Goal: Task Accomplishment & Management: Manage account settings

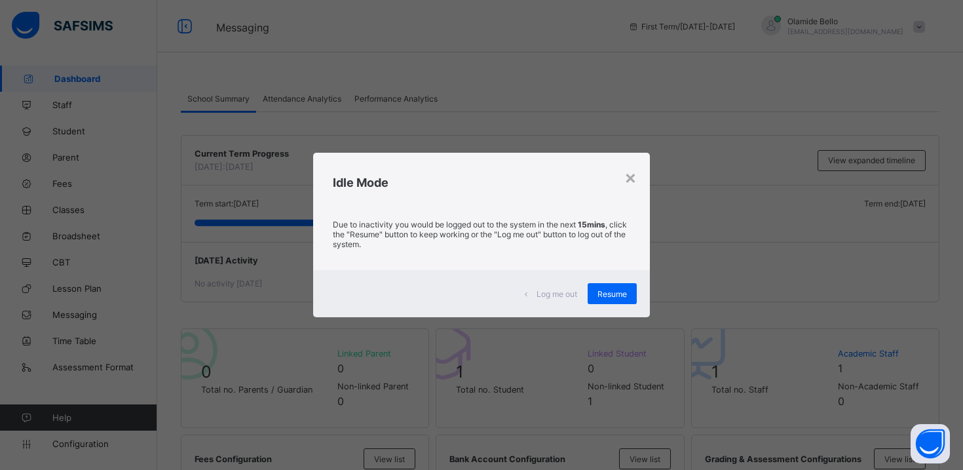
scroll to position [1386, 0]
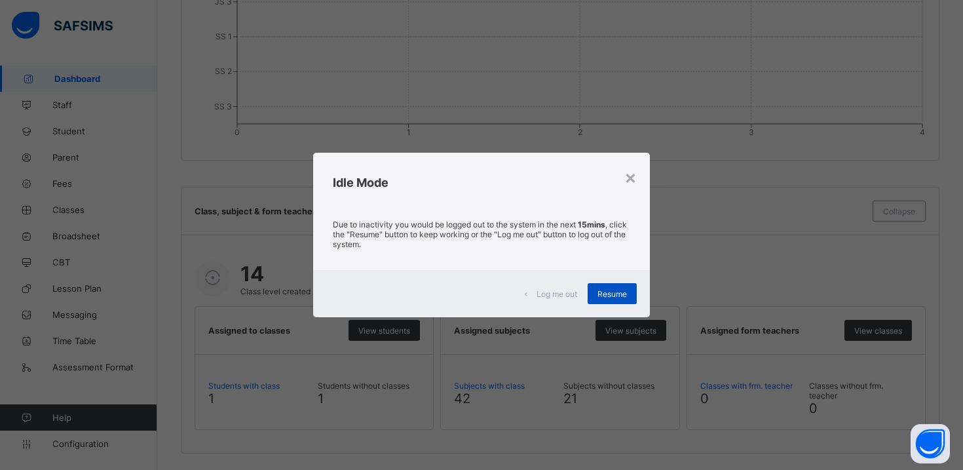
click at [607, 289] on span "Resume" at bounding box center [611, 294] width 29 height 10
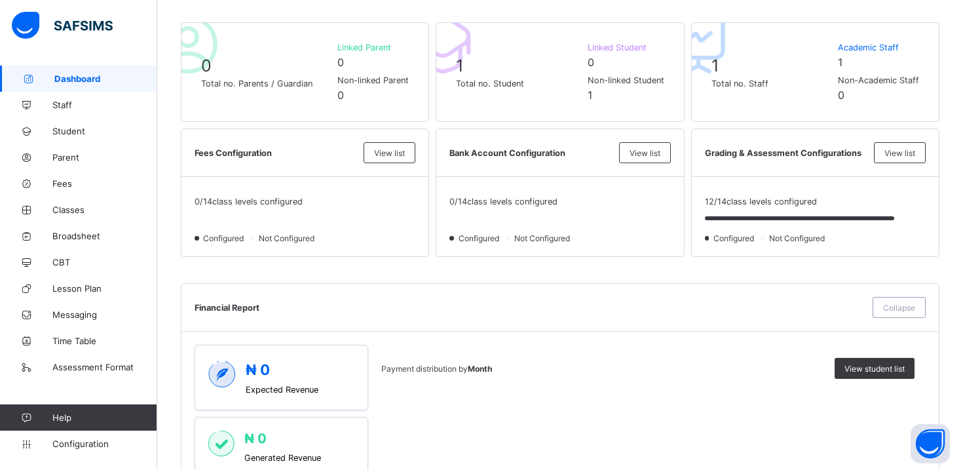
scroll to position [0, 0]
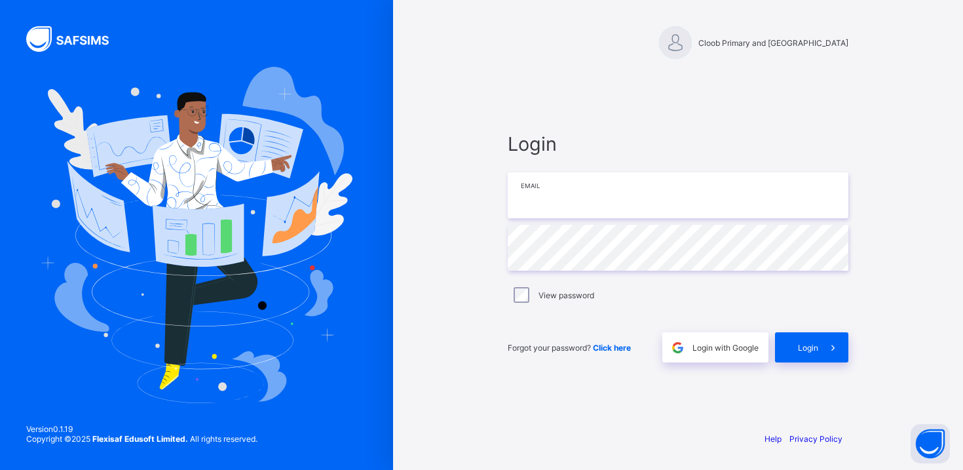
click at [582, 216] on input "email" at bounding box center [678, 195] width 341 height 46
type input "**********"
click at [806, 345] on span "Login" at bounding box center [808, 348] width 20 height 10
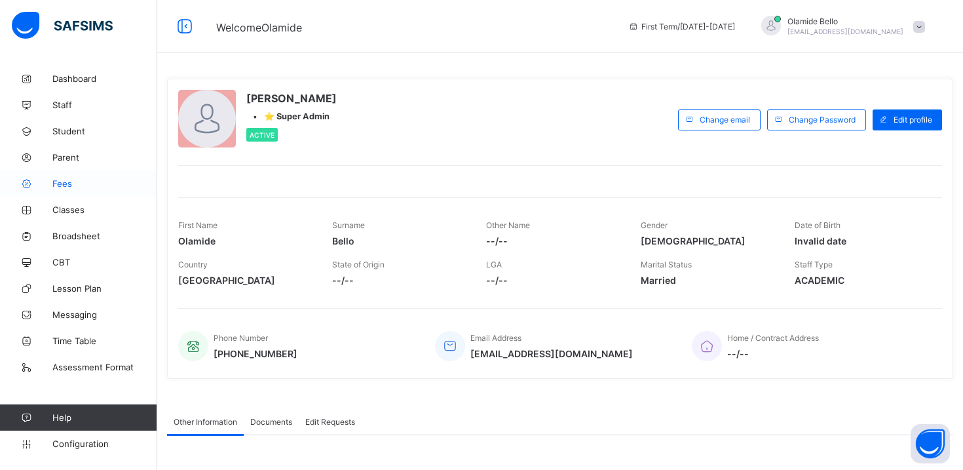
click at [66, 191] on link "Fees" at bounding box center [78, 183] width 157 height 26
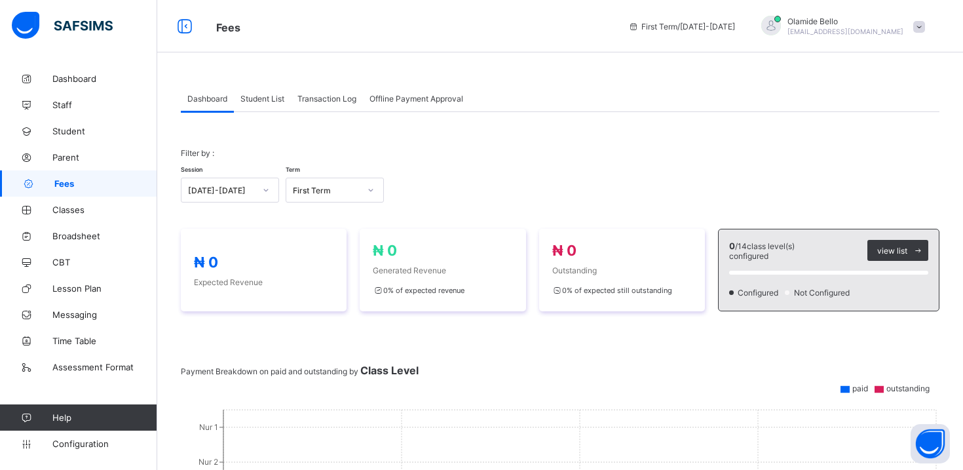
click at [322, 104] on div "Transaction Log" at bounding box center [327, 98] width 72 height 26
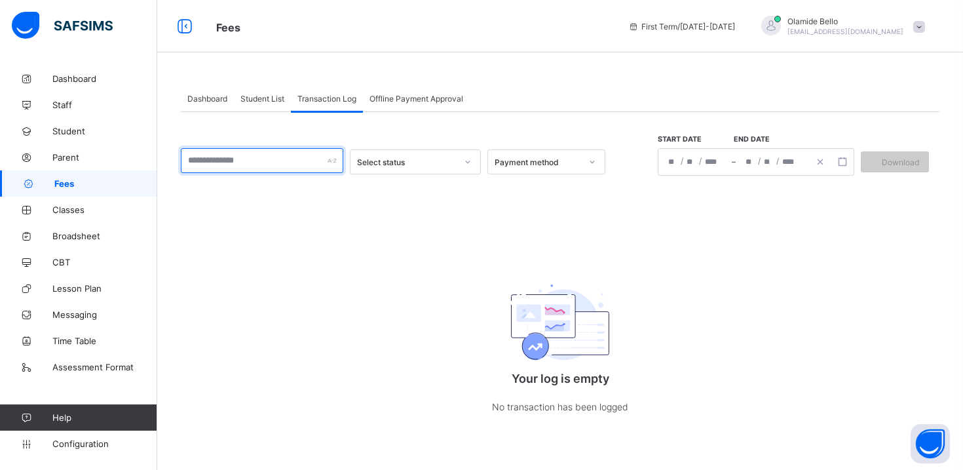
click at [322, 152] on input "text" at bounding box center [262, 160] width 162 height 25
click at [413, 168] on div "Select status" at bounding box center [402, 162] width 105 height 18
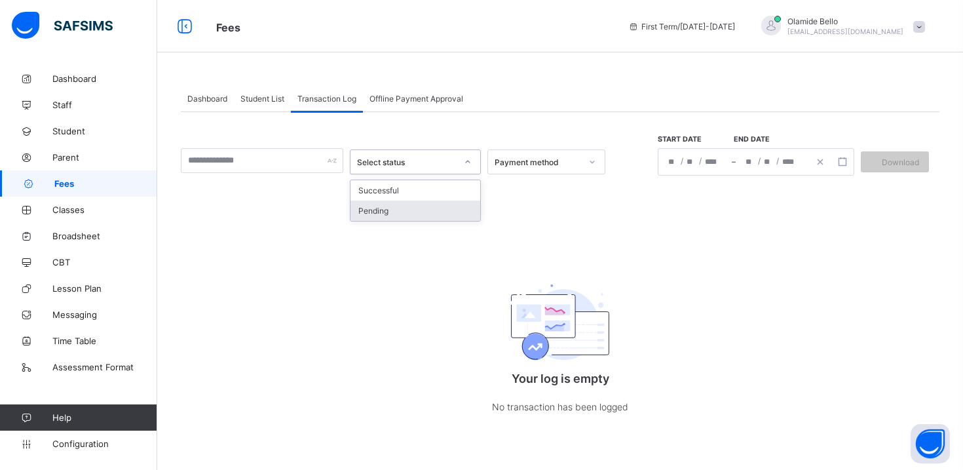
click at [426, 214] on div "Pending" at bounding box center [415, 210] width 130 height 20
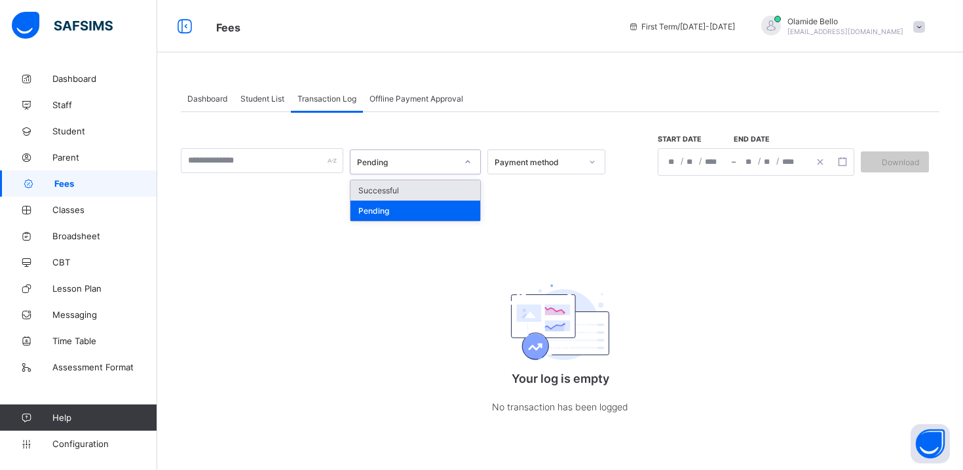
click at [430, 160] on div "Pending" at bounding box center [407, 162] width 100 height 10
click at [428, 189] on div "Successful" at bounding box center [415, 190] width 130 height 20
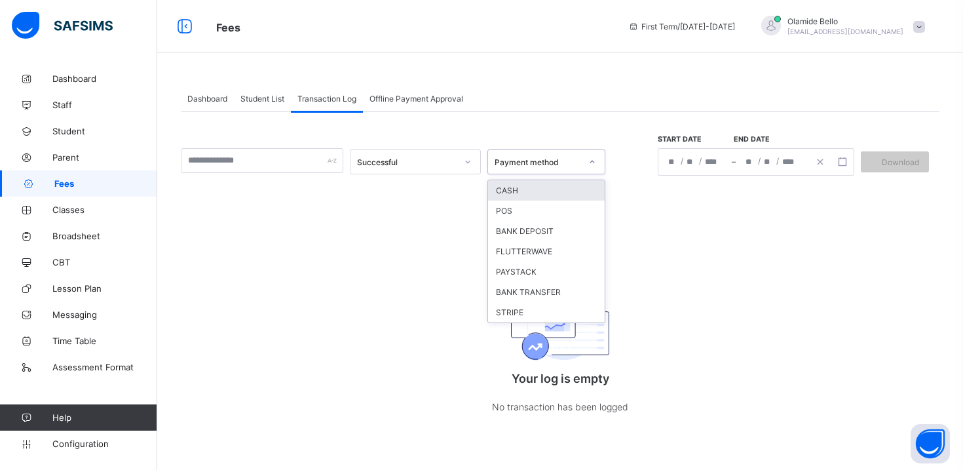
click at [501, 161] on div "Payment method" at bounding box center [538, 162] width 86 height 10
click at [534, 122] on div "Successful option CASH focused, 1 of 7. 7 results available. Use Up and Down to…" at bounding box center [560, 276] width 759 height 329
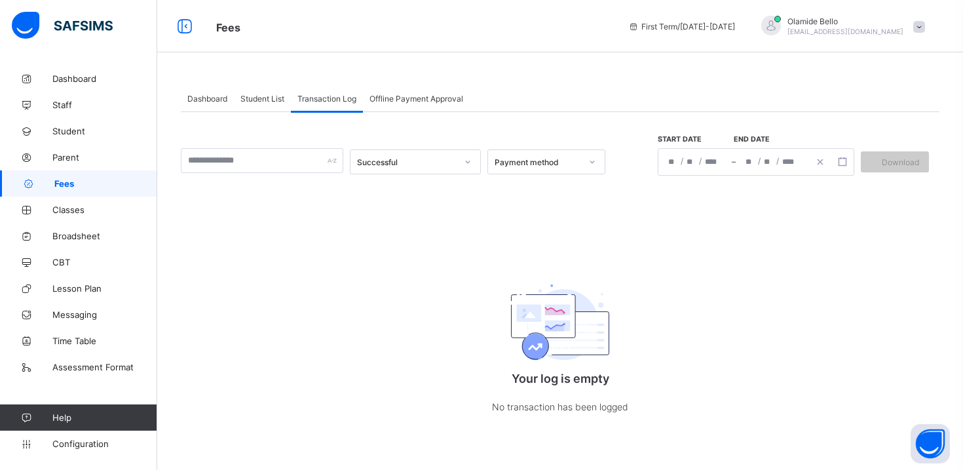
click at [267, 97] on span "Student List" at bounding box center [262, 99] width 44 height 10
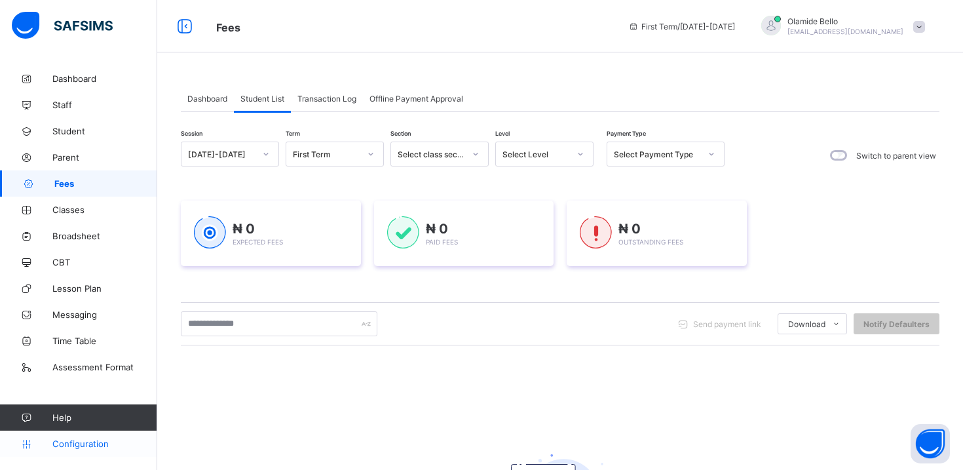
click at [79, 438] on link "Configuration" at bounding box center [78, 443] width 157 height 26
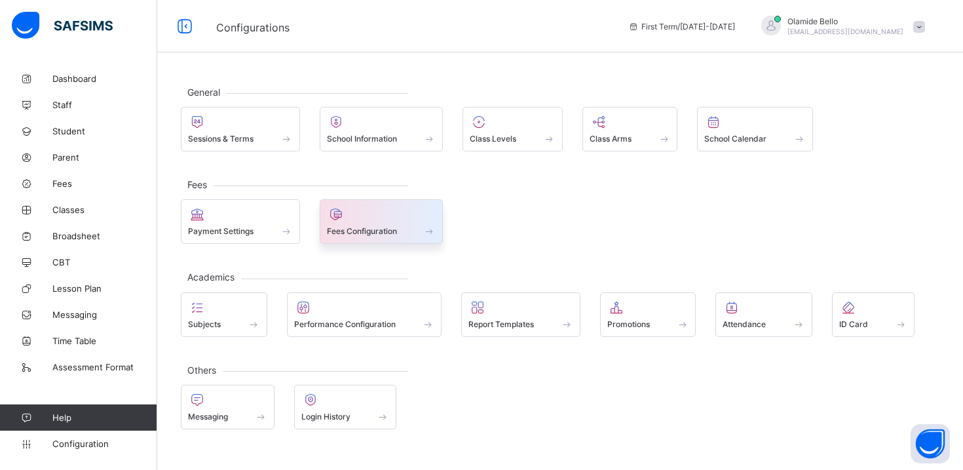
click at [358, 219] on div at bounding box center [381, 214] width 109 height 16
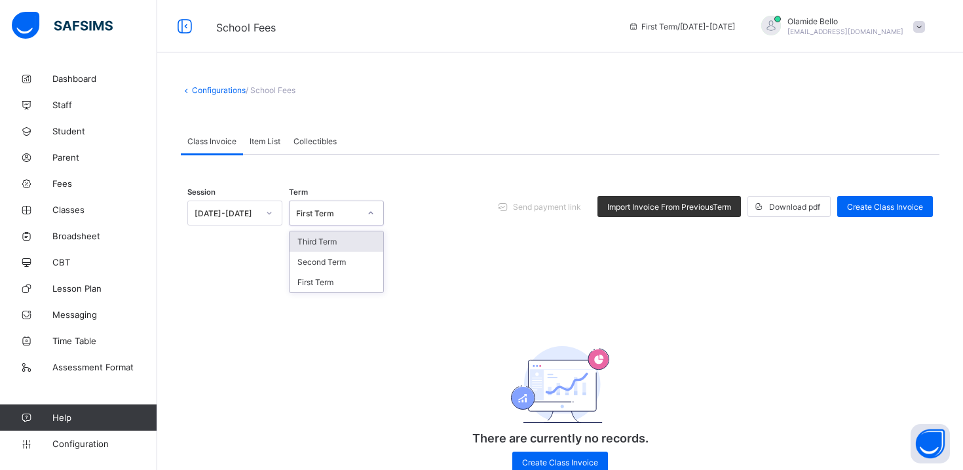
click at [346, 214] on div "First Term" at bounding box center [328, 213] width 64 height 10
click at [421, 229] on div "Session 2025-2026 Term option Third Term focused, 1 of 3. 3 results available. …" at bounding box center [559, 206] width 745 height 64
click at [265, 220] on div at bounding box center [269, 212] width 22 height 21
click at [262, 216] on div at bounding box center [269, 212] width 22 height 21
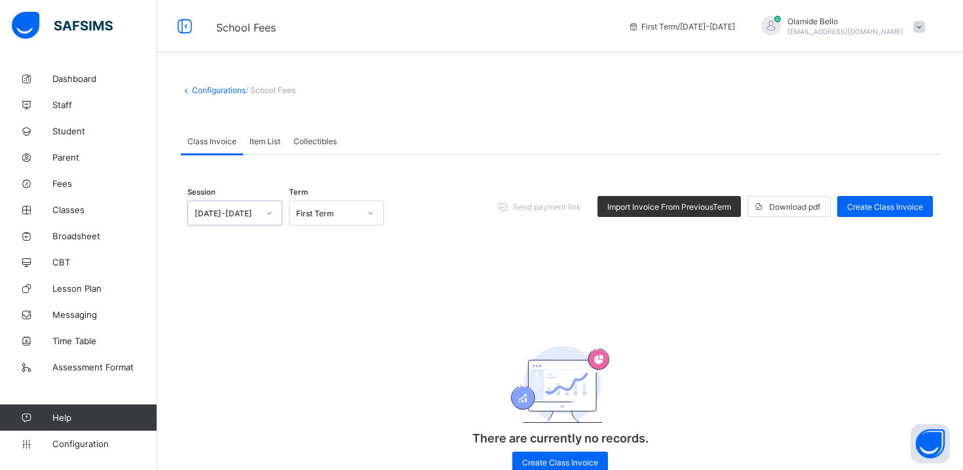
click at [262, 216] on div at bounding box center [269, 212] width 22 height 21
click at [283, 250] on div "Session 0 results available. Select is focused ,type to refine list, press Down…" at bounding box center [559, 329] width 745 height 311
click at [84, 339] on span "Time Table" at bounding box center [104, 340] width 105 height 10
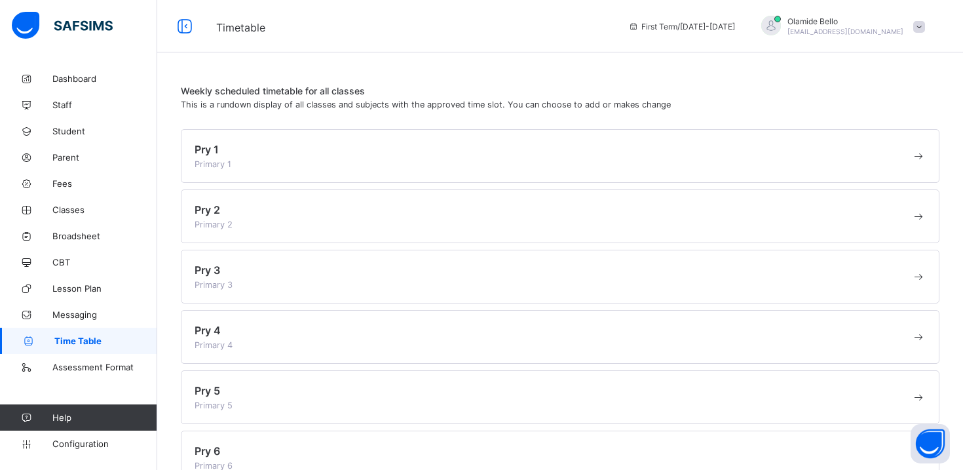
click at [249, 147] on div "Pry 1 Primary 1" at bounding box center [553, 156] width 717 height 26
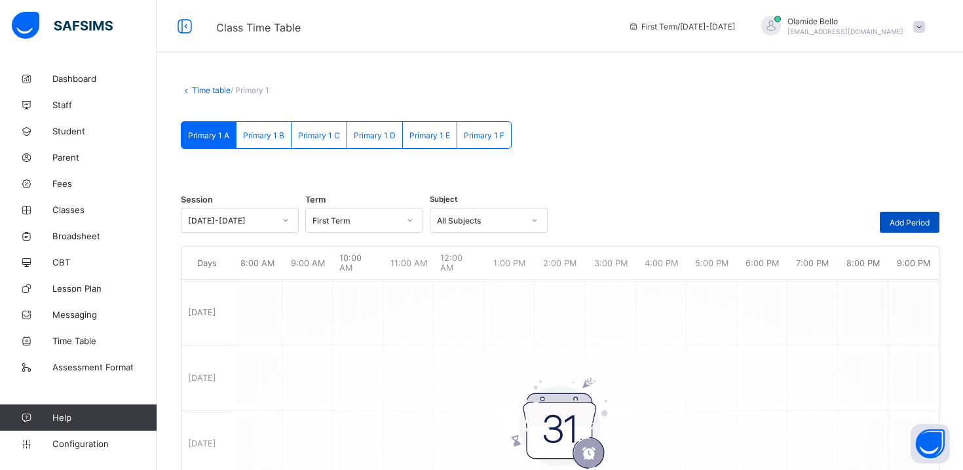
click at [893, 215] on div "Add Period" at bounding box center [910, 222] width 60 height 21
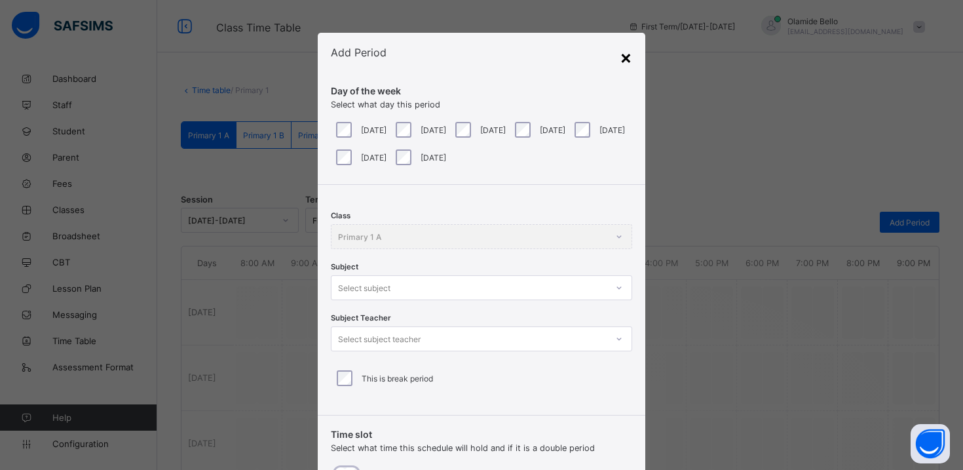
click at [628, 59] on div "×" at bounding box center [626, 57] width 12 height 22
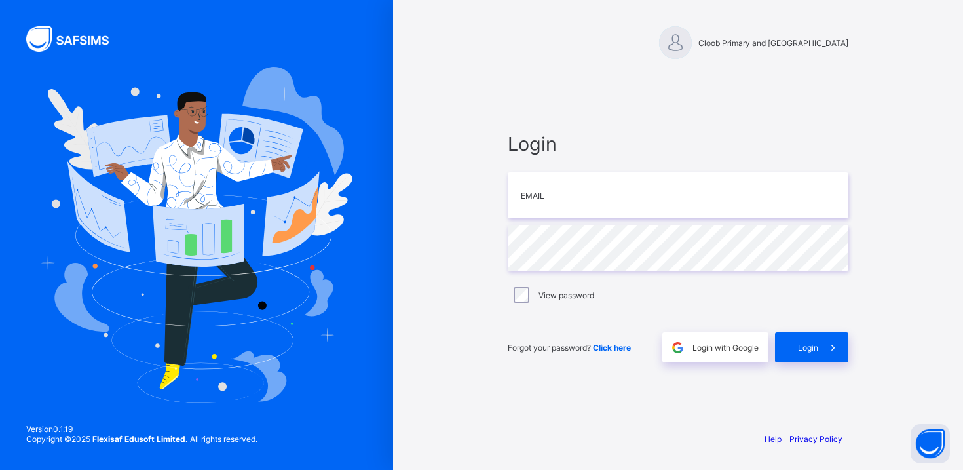
click at [639, 221] on div "Login Email Password View password Forgot your password? Click here Login with …" at bounding box center [678, 247] width 341 height 230
click at [654, 200] on input "email" at bounding box center [678, 195] width 341 height 46
type input "**********"
click at [795, 352] on div "Login" at bounding box center [811, 347] width 73 height 30
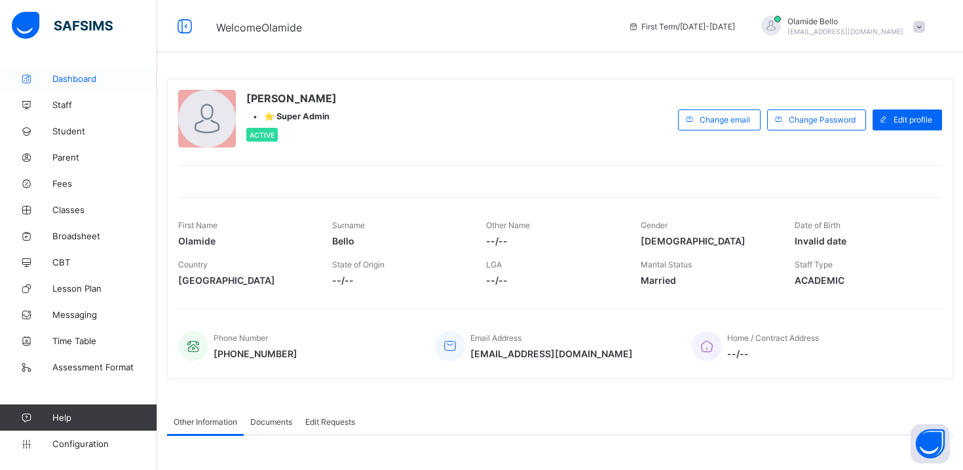
click at [73, 81] on span "Dashboard" at bounding box center [104, 78] width 105 height 10
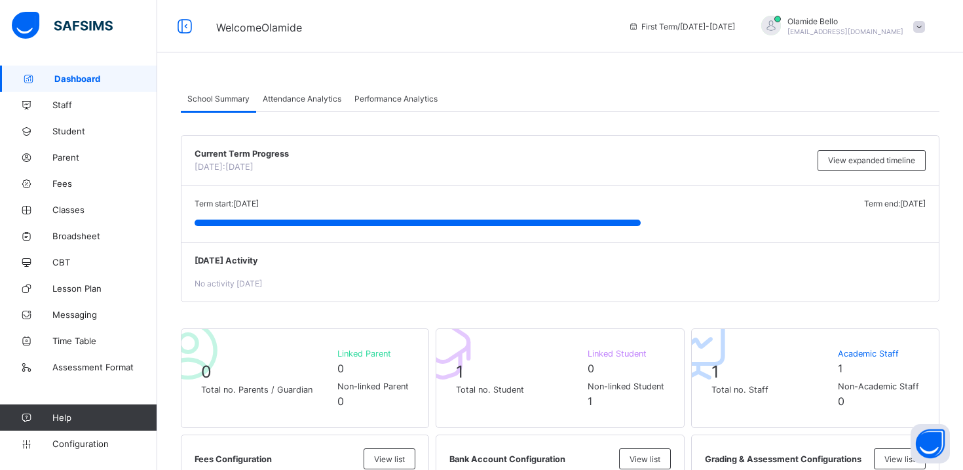
click at [307, 99] on span "Attendance Analytics" at bounding box center [302, 99] width 79 height 10
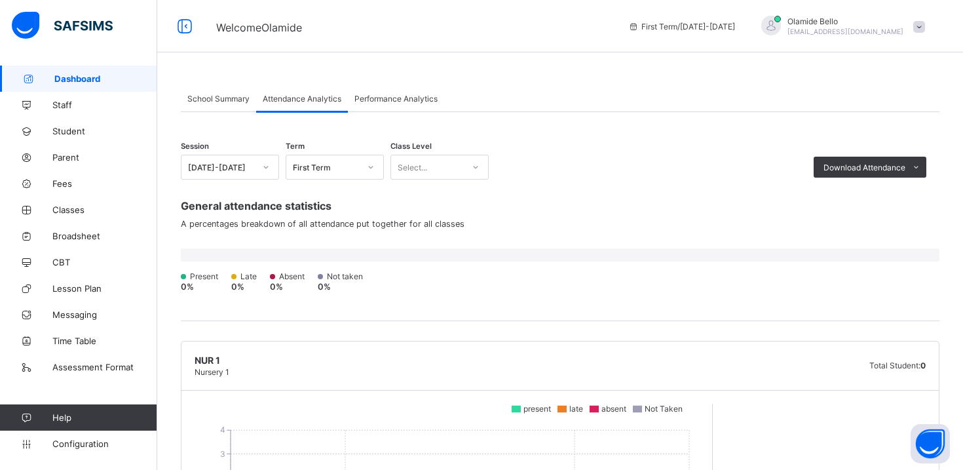
click at [460, 153] on div "Class Level Select..." at bounding box center [439, 160] width 98 height 38
click at [460, 159] on div "Select..." at bounding box center [427, 167] width 72 height 18
click at [423, 372] on div "SS 3" at bounding box center [439, 376] width 97 height 20
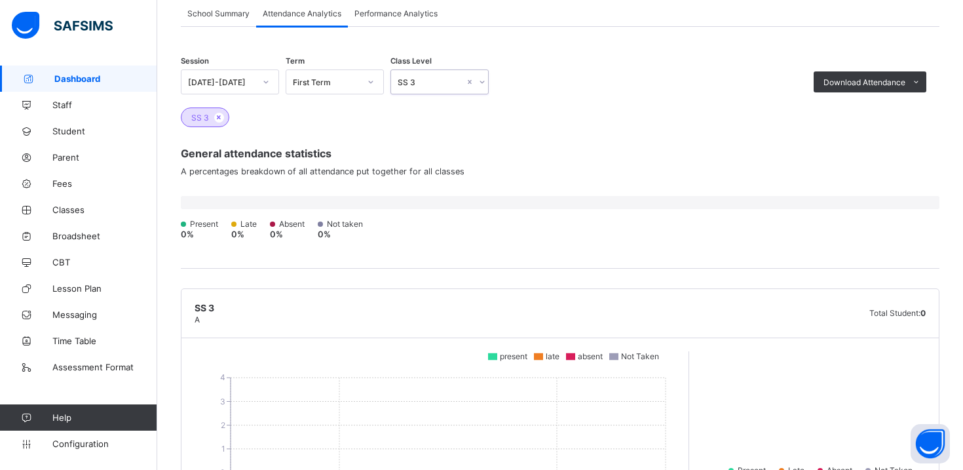
scroll to position [0, 0]
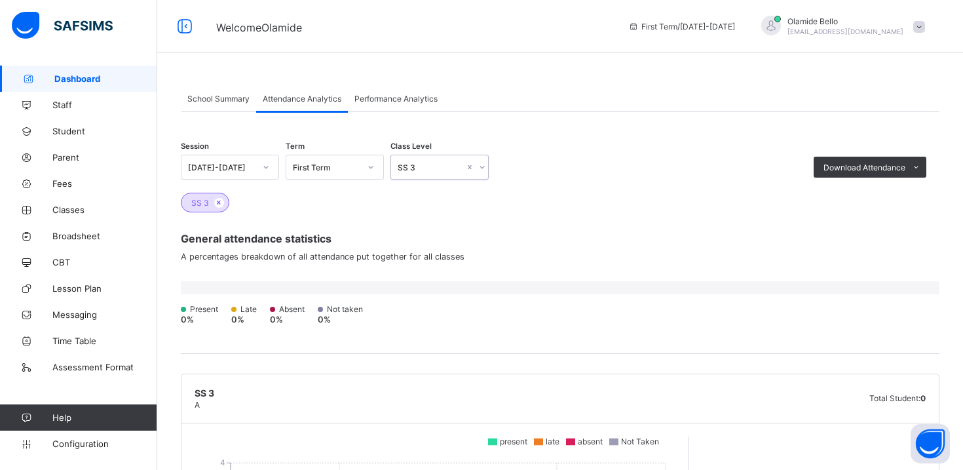
click at [225, 104] on div "School Summary" at bounding box center [218, 98] width 75 height 26
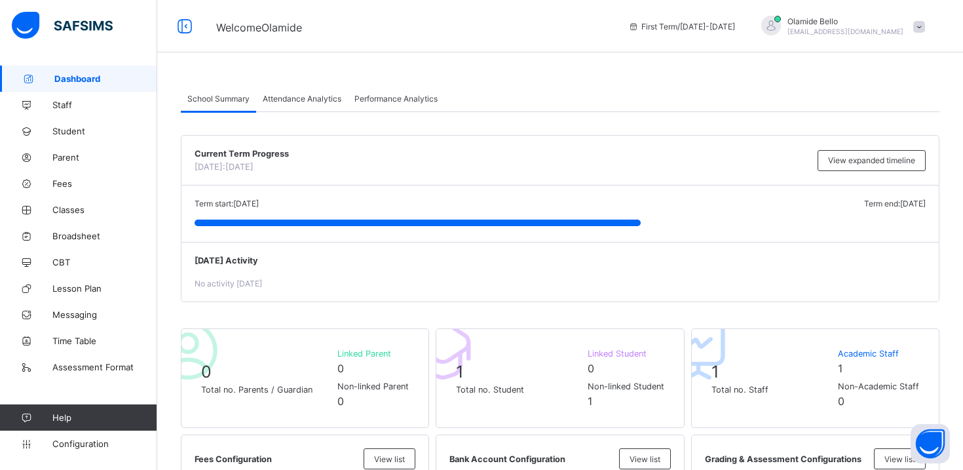
click at [381, 101] on span "Performance Analytics" at bounding box center [395, 99] width 83 height 10
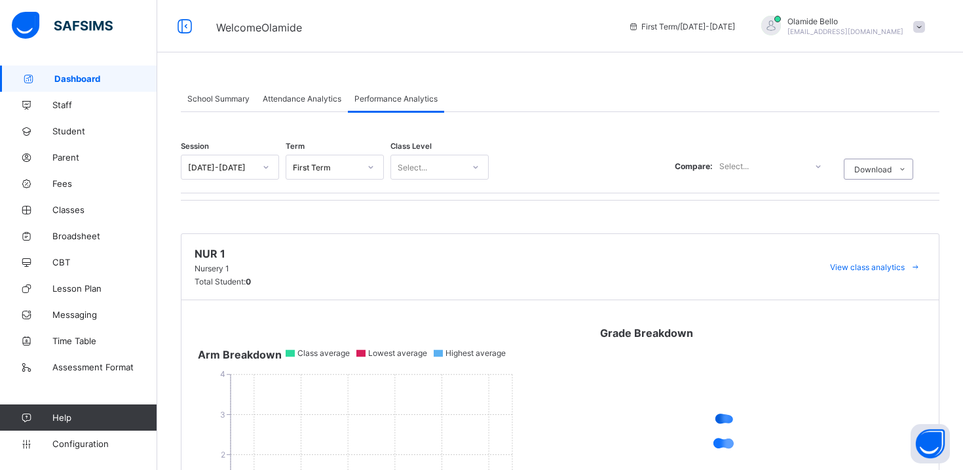
click at [235, 102] on span "School Summary" at bounding box center [218, 99] width 62 height 10
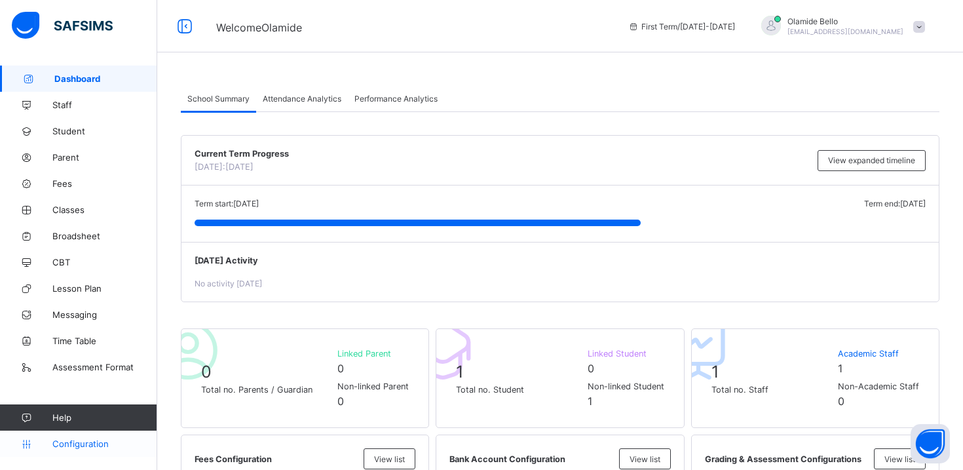
click at [76, 451] on link "Configuration" at bounding box center [78, 443] width 157 height 26
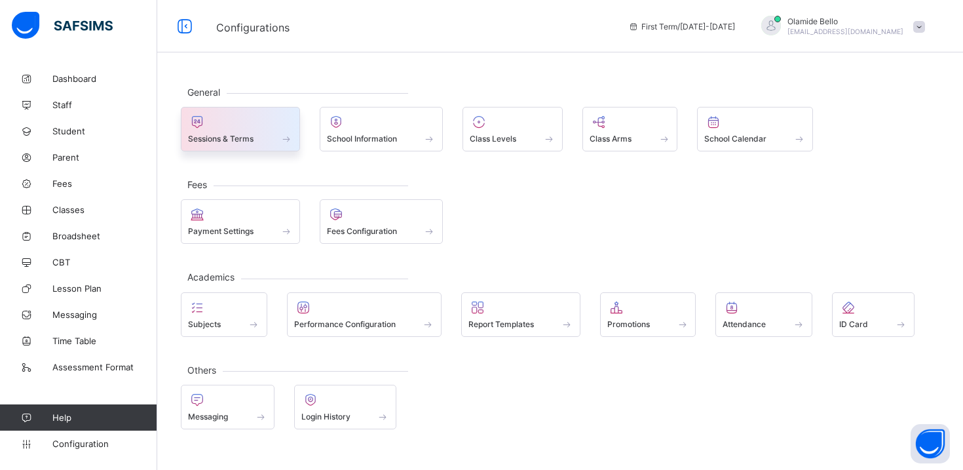
click at [248, 143] on span "Sessions & Terms" at bounding box center [221, 139] width 66 height 10
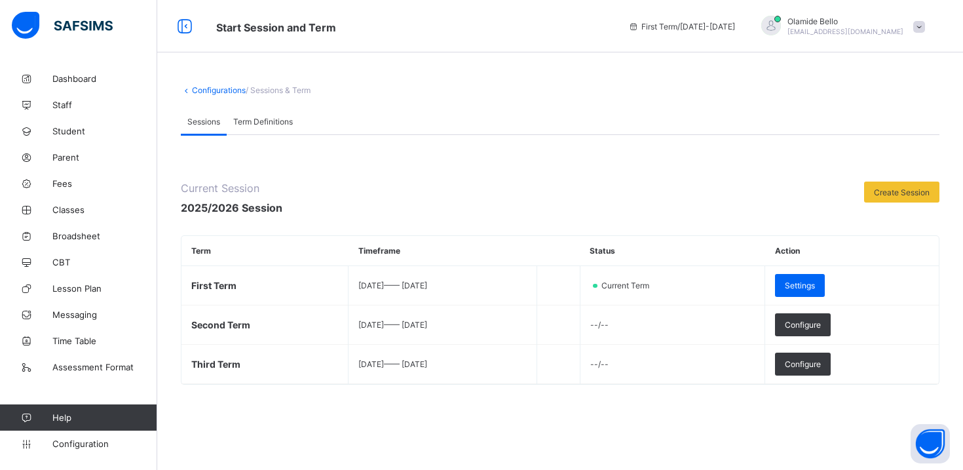
click at [262, 123] on span "Term Definitions" at bounding box center [263, 122] width 60 height 10
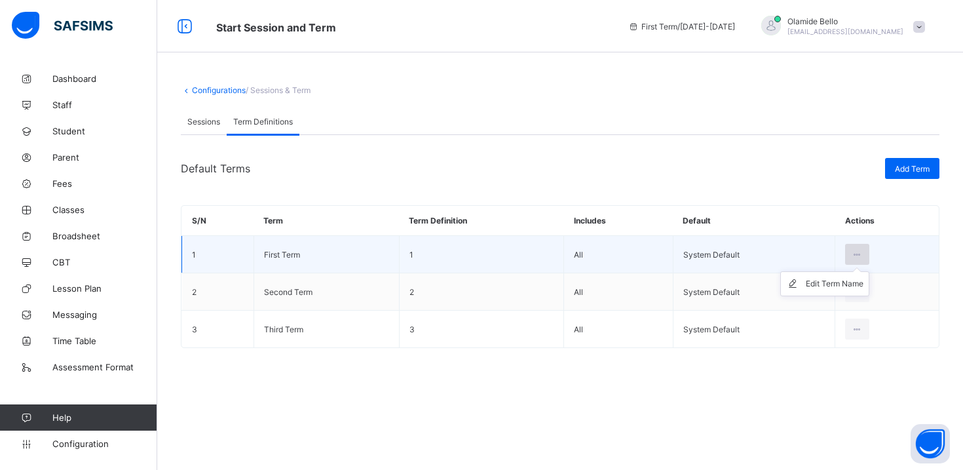
click at [849, 246] on div at bounding box center [857, 254] width 24 height 21
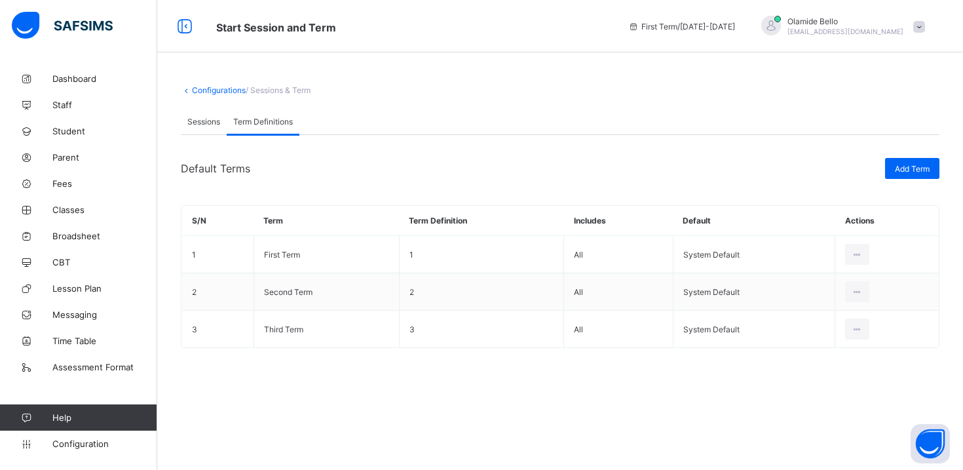
click at [193, 88] on link "Configurations" at bounding box center [219, 90] width 54 height 10
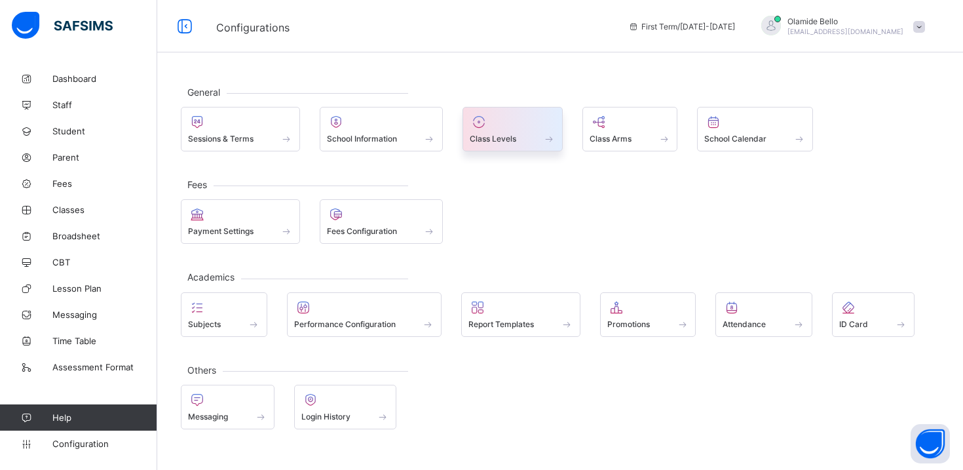
click at [504, 132] on span at bounding box center [513, 131] width 86 height 3
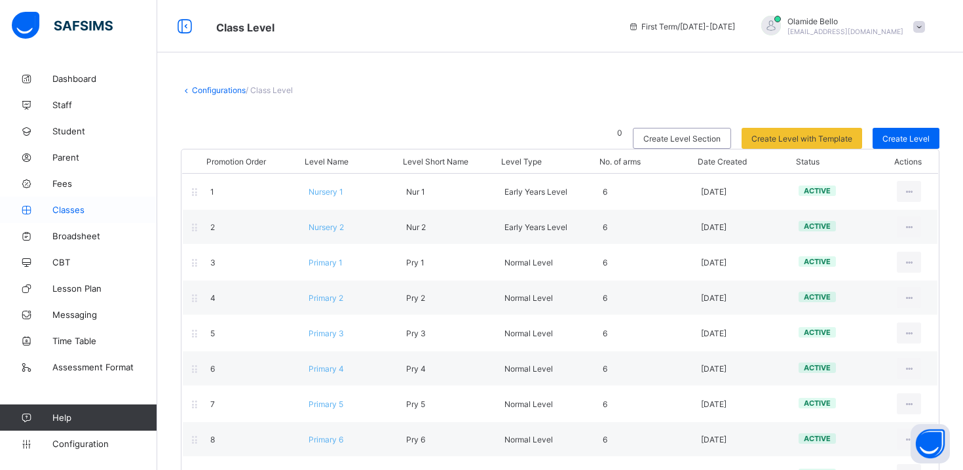
click at [78, 209] on span "Classes" at bounding box center [104, 209] width 105 height 10
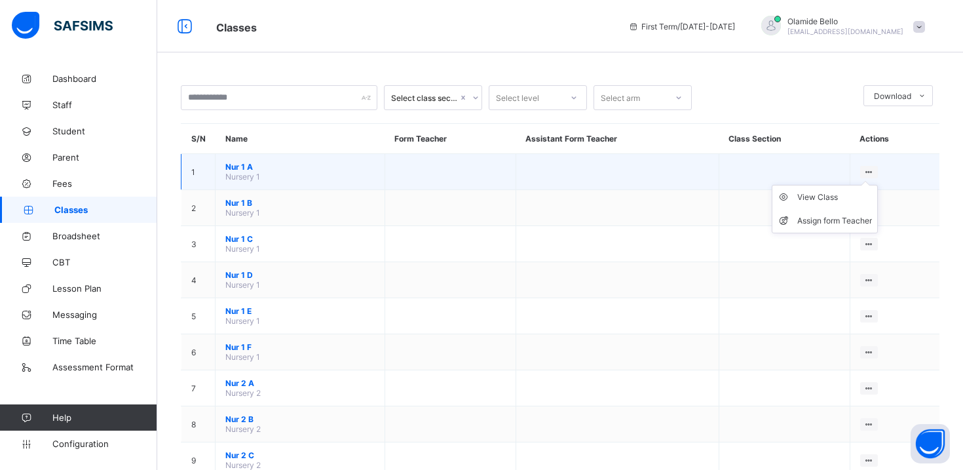
click at [864, 185] on ul "View Class Assign form Teacher" at bounding box center [825, 209] width 106 height 48
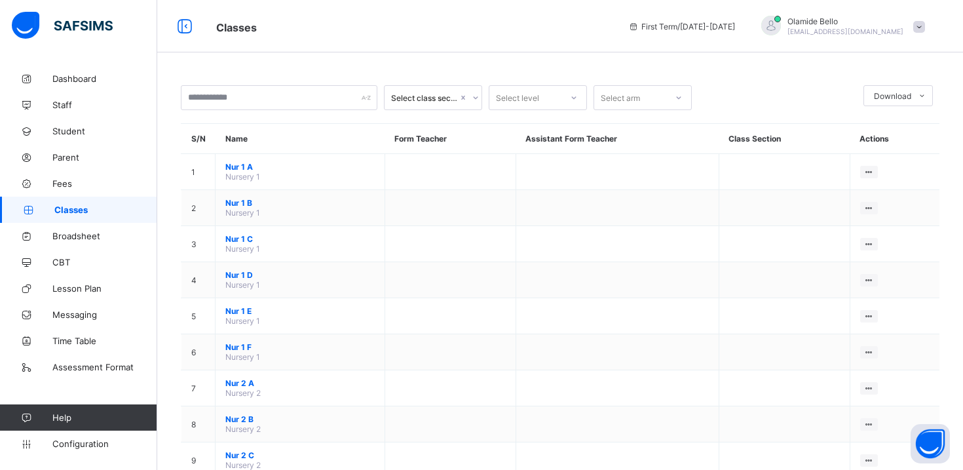
click at [89, 437] on link "Configuration" at bounding box center [78, 443] width 157 height 26
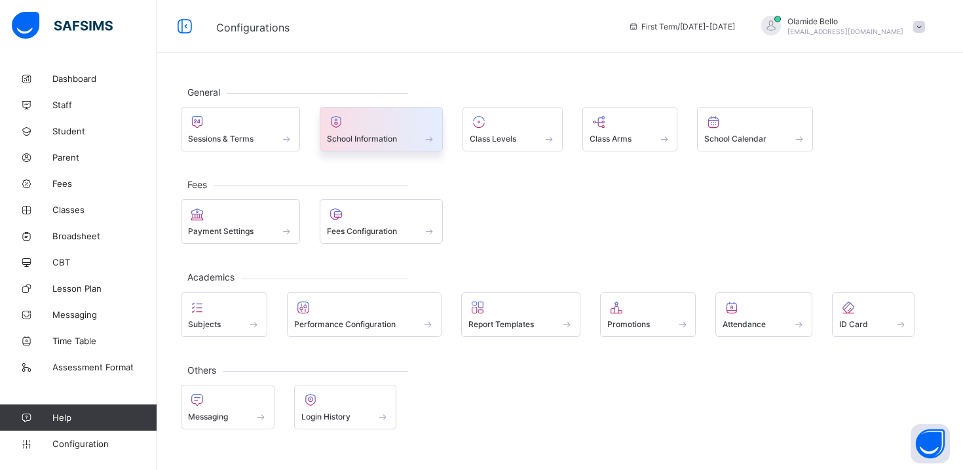
click at [419, 137] on div "School Information" at bounding box center [381, 138] width 109 height 11
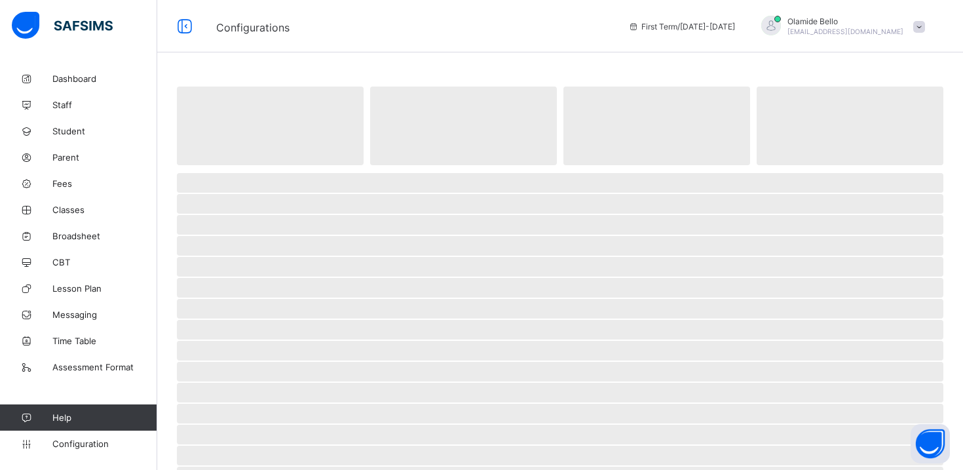
select select "**"
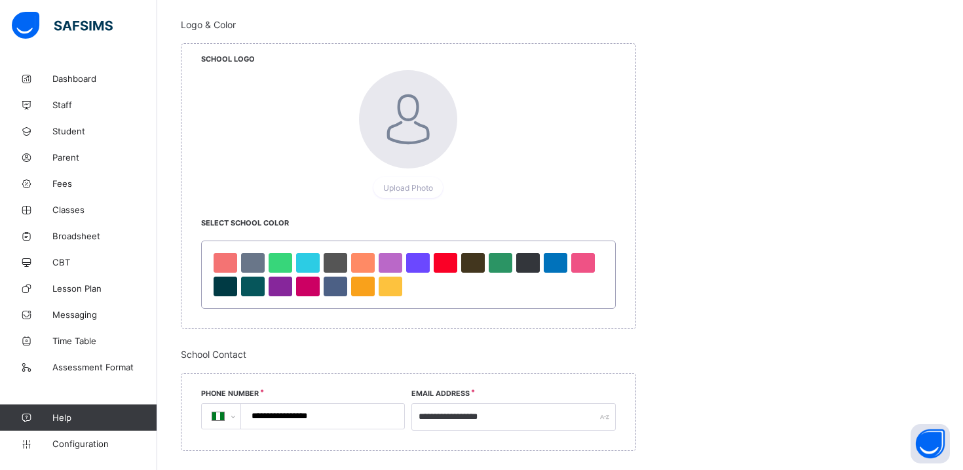
scroll to position [677, 0]
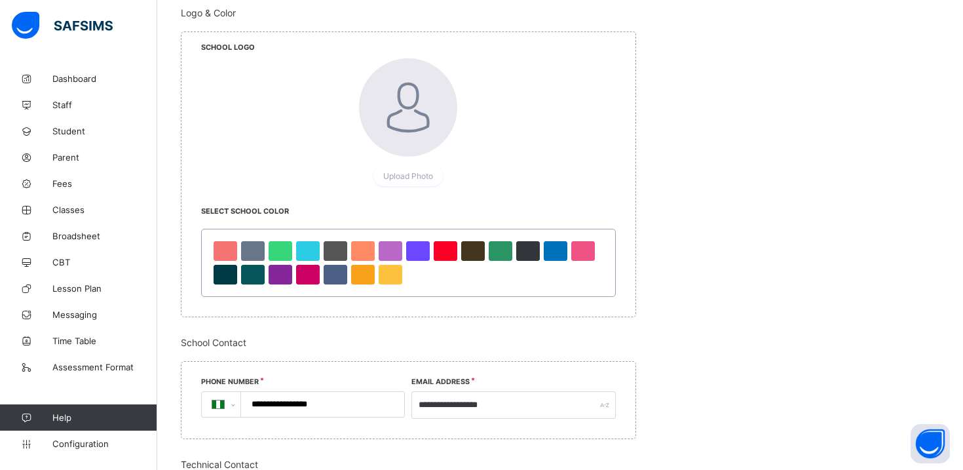
click at [239, 270] on div at bounding box center [409, 262] width 394 height 47
click at [259, 274] on div at bounding box center [253, 275] width 24 height 20
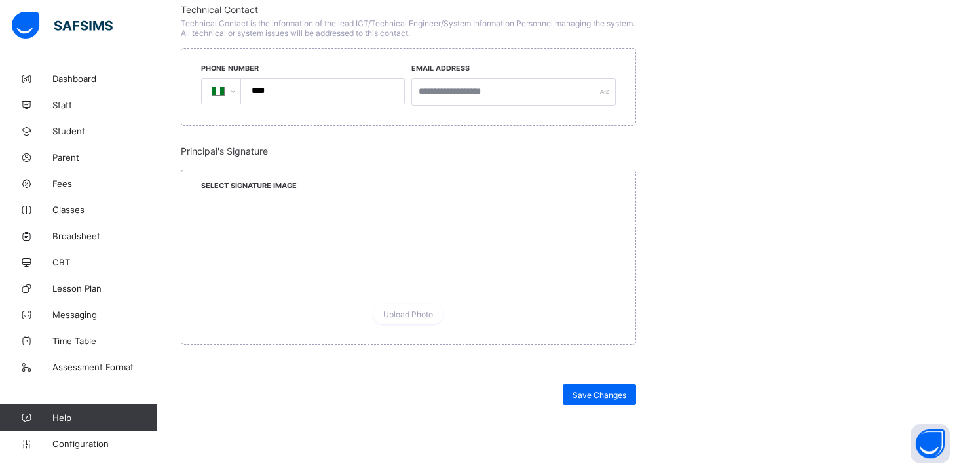
scroll to position [1215, 0]
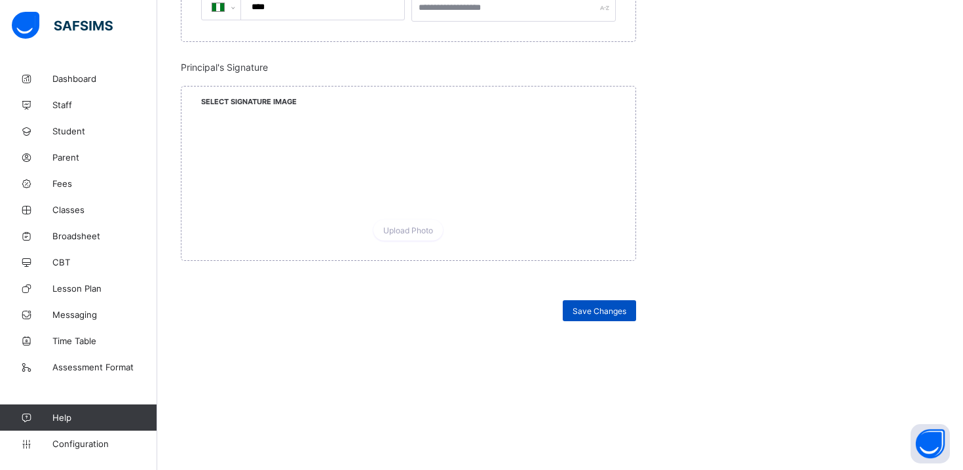
click at [581, 311] on span "Save Changes" at bounding box center [600, 311] width 54 height 10
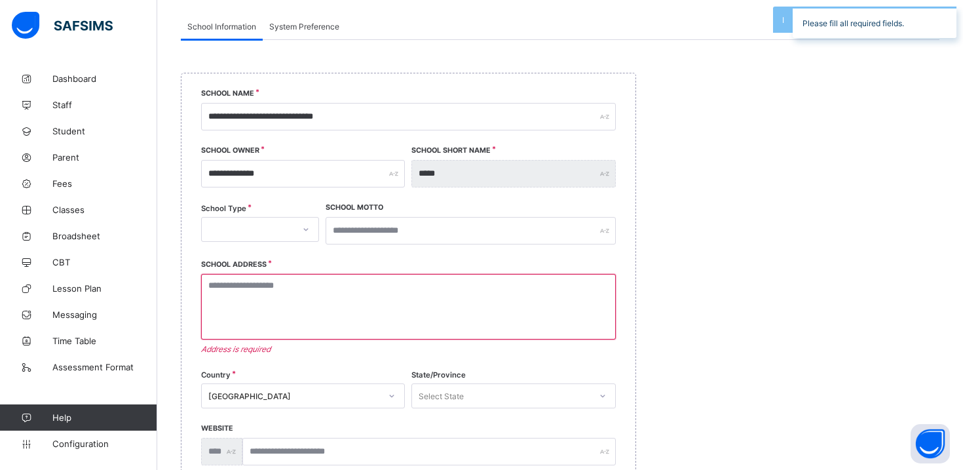
scroll to position [116, 0]
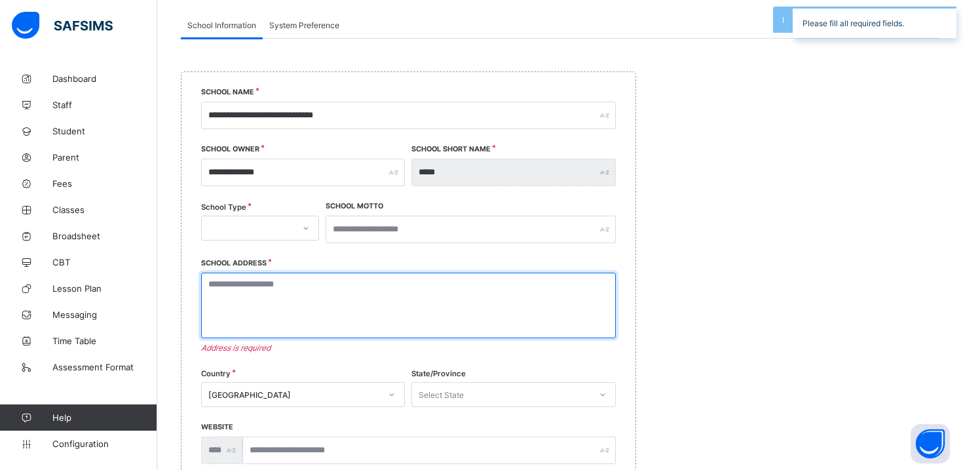
click at [288, 312] on textarea at bounding box center [408, 306] width 415 height 66
type textarea "*****"
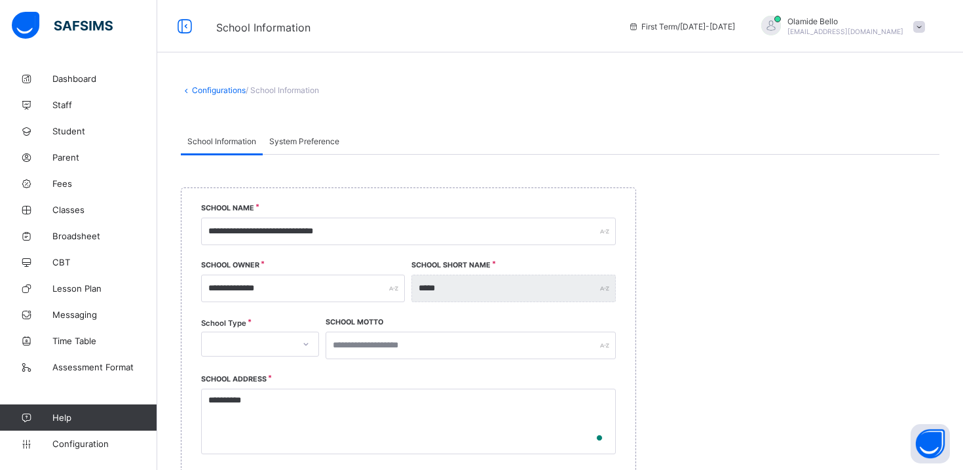
select select "**"
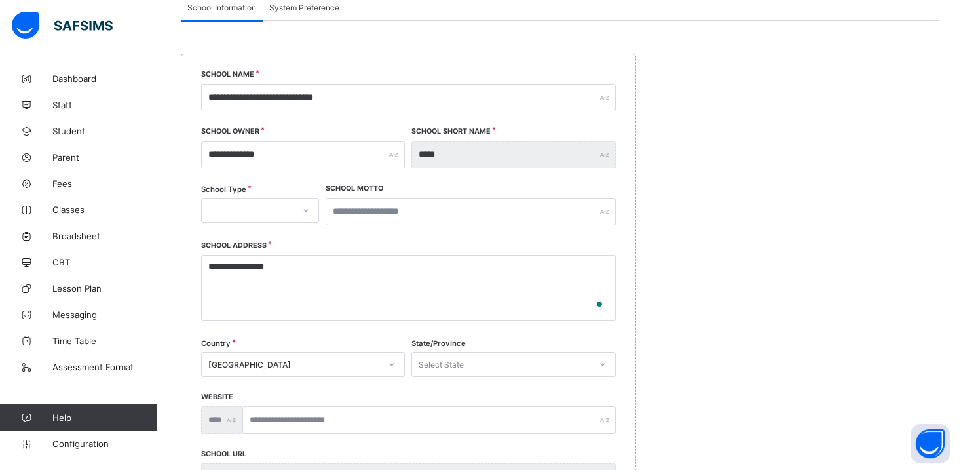
scroll to position [134, 0]
type textarea "**********"
click at [302, 204] on div at bounding box center [306, 209] width 22 height 21
click at [255, 240] on div "PRIVATE" at bounding box center [260, 238] width 117 height 20
click at [390, 208] on input "text" at bounding box center [471, 211] width 290 height 28
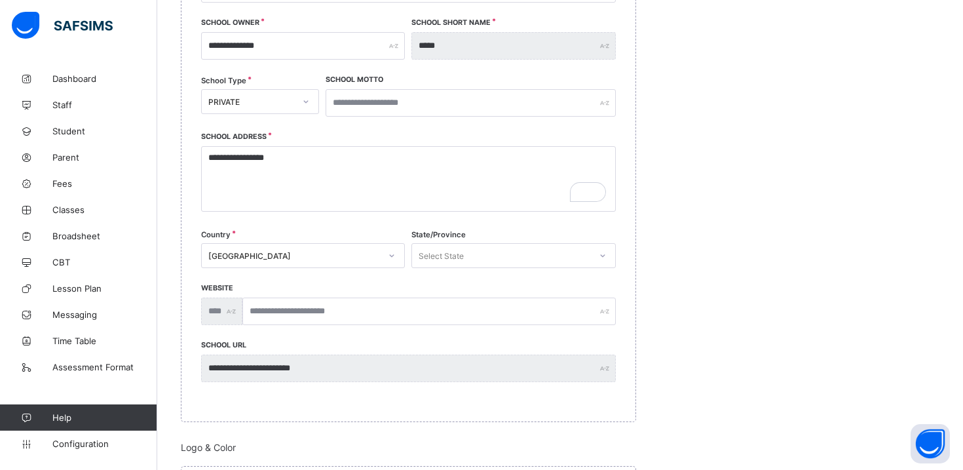
click at [449, 268] on div "Select State" at bounding box center [513, 255] width 204 height 25
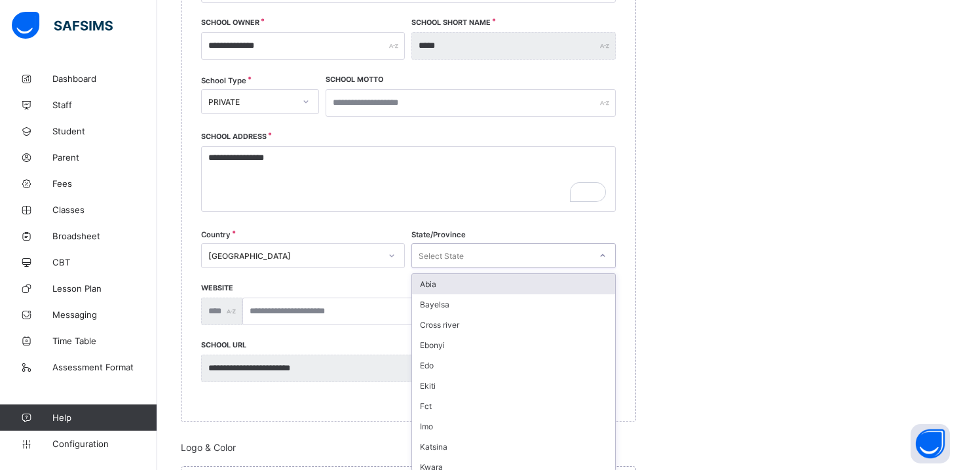
scroll to position [248, 0]
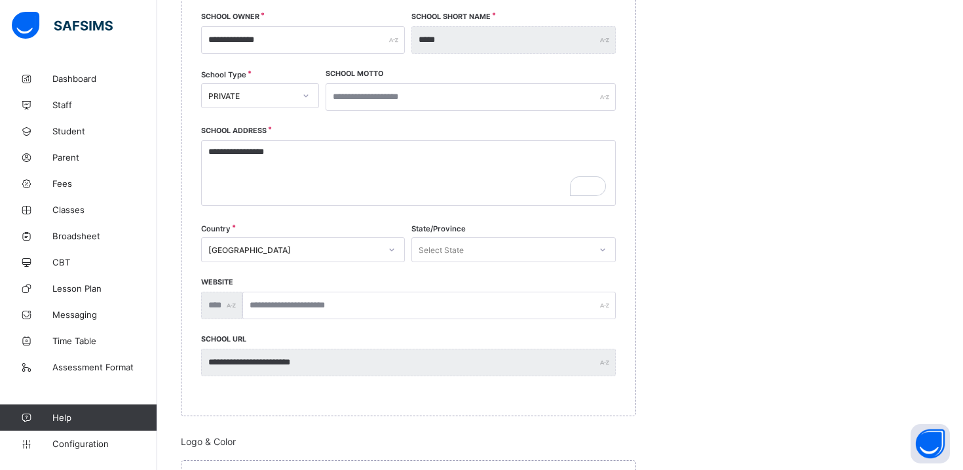
click at [390, 225] on div "**********" at bounding box center [408, 178] width 415 height 97
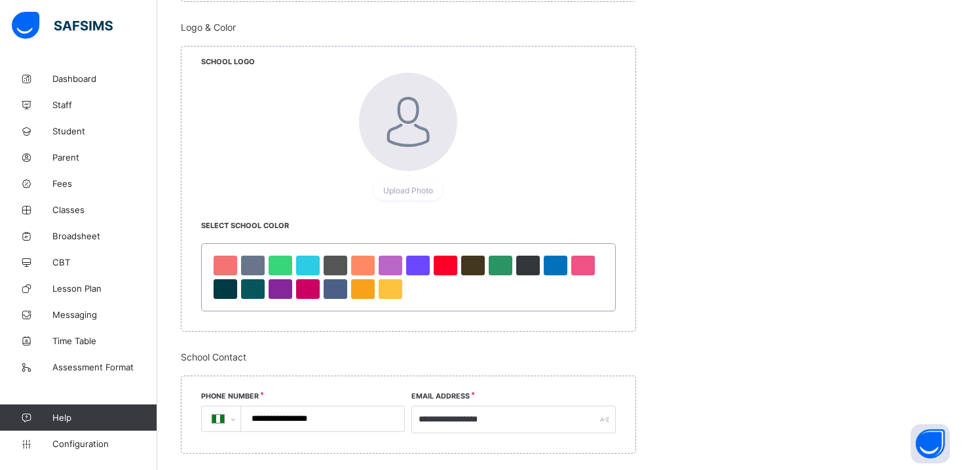
scroll to position [680, 0]
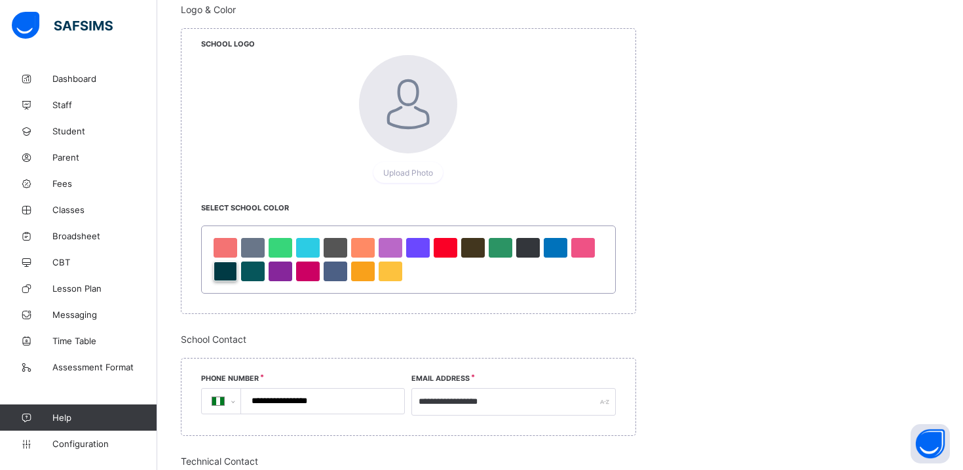
click at [217, 273] on div at bounding box center [226, 271] width 24 height 20
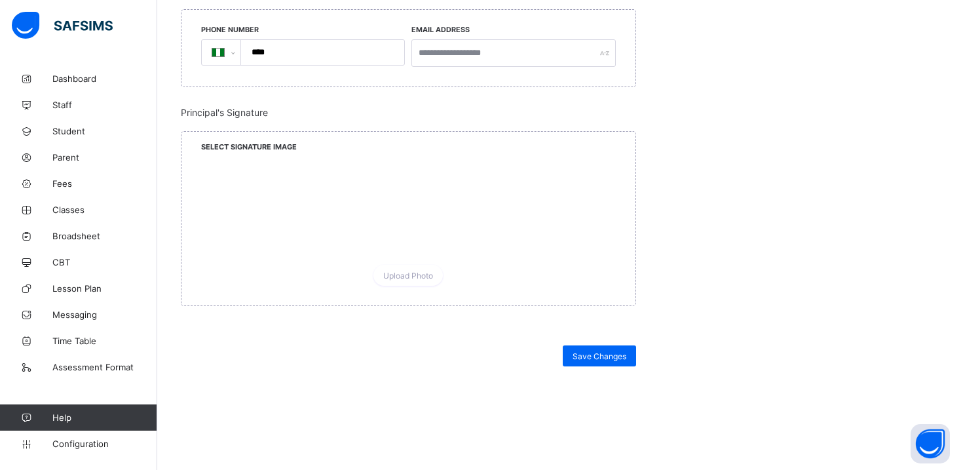
scroll to position [1215, 0]
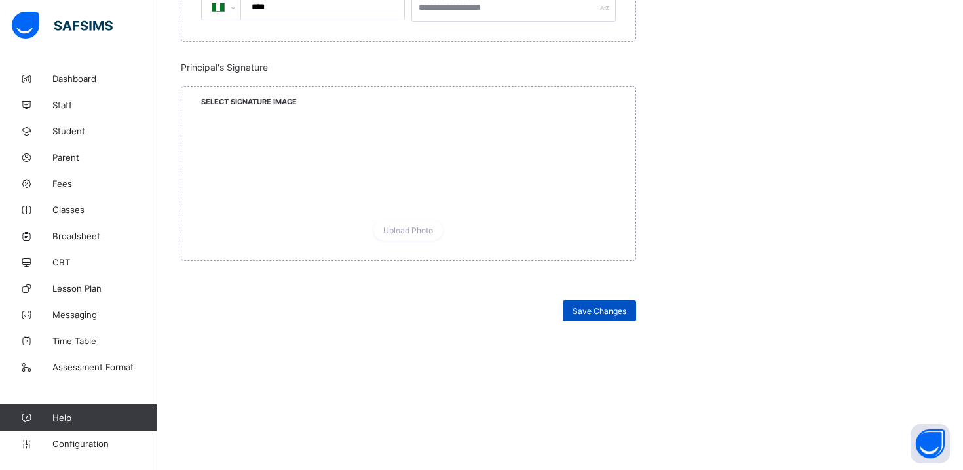
click at [590, 313] on div "Save Changes" at bounding box center [599, 310] width 73 height 21
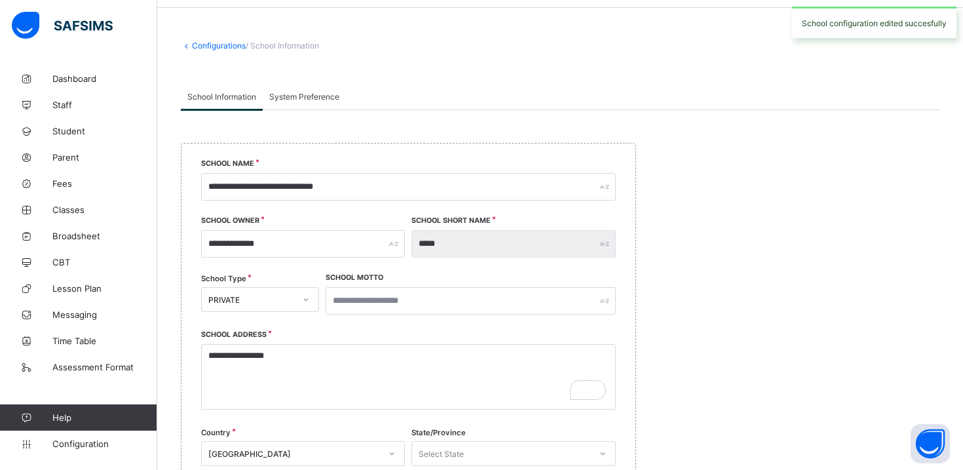
scroll to position [0, 0]
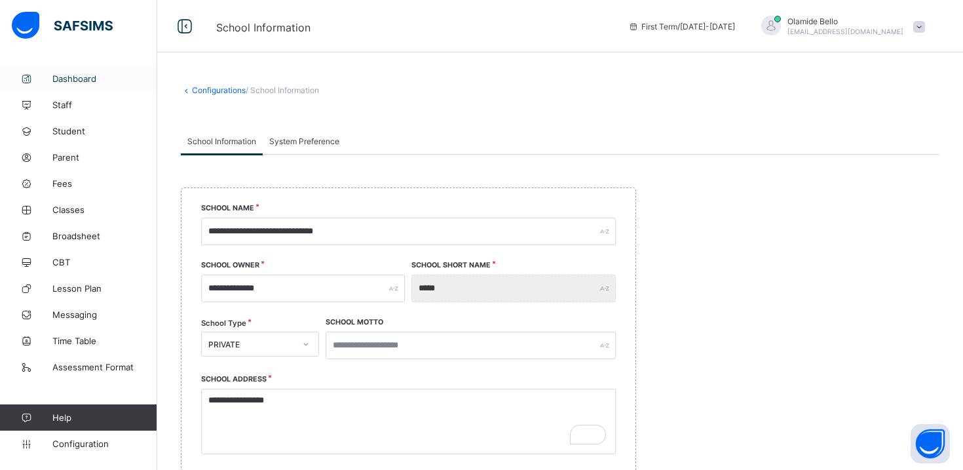
click at [90, 76] on span "Dashboard" at bounding box center [104, 78] width 105 height 10
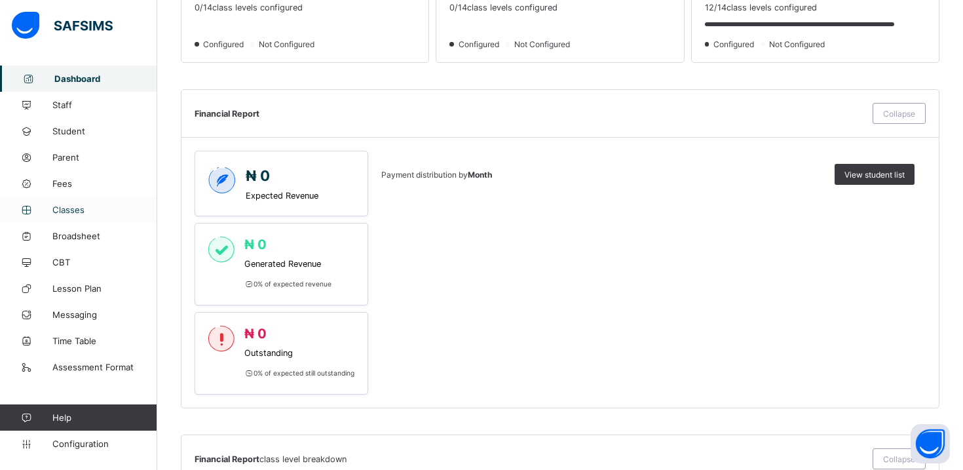
scroll to position [677, 0]
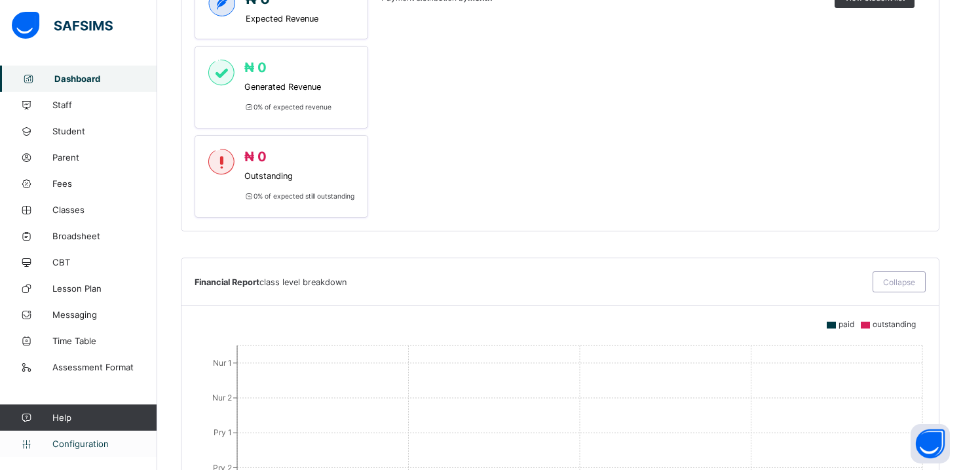
click at [84, 436] on link "Configuration" at bounding box center [78, 443] width 157 height 26
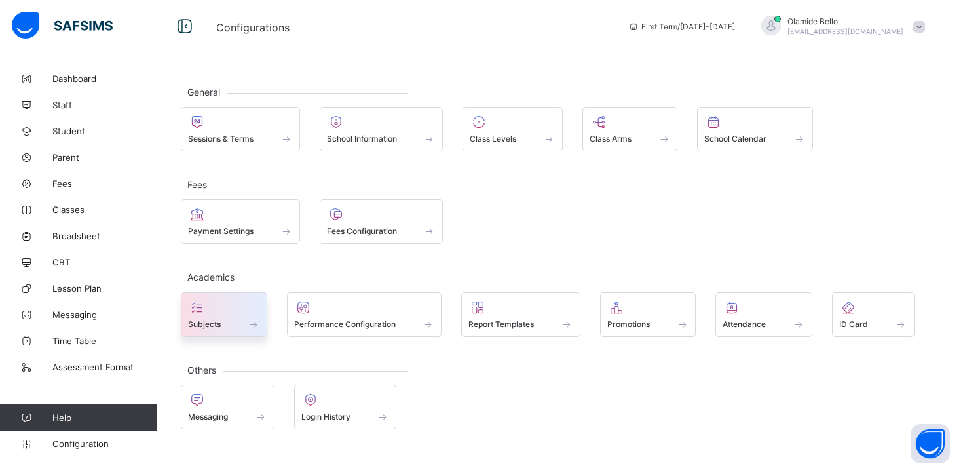
click at [244, 327] on div "Subjects" at bounding box center [224, 323] width 72 height 11
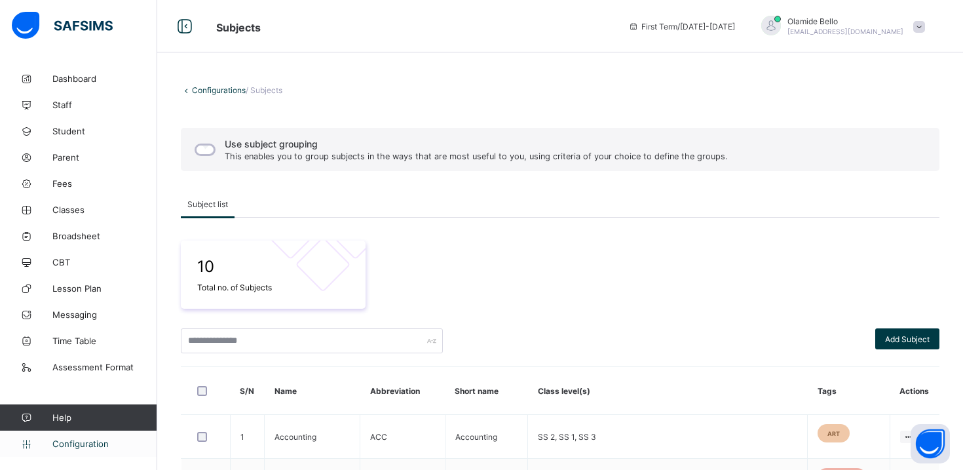
click at [96, 443] on span "Configuration" at bounding box center [104, 443] width 104 height 10
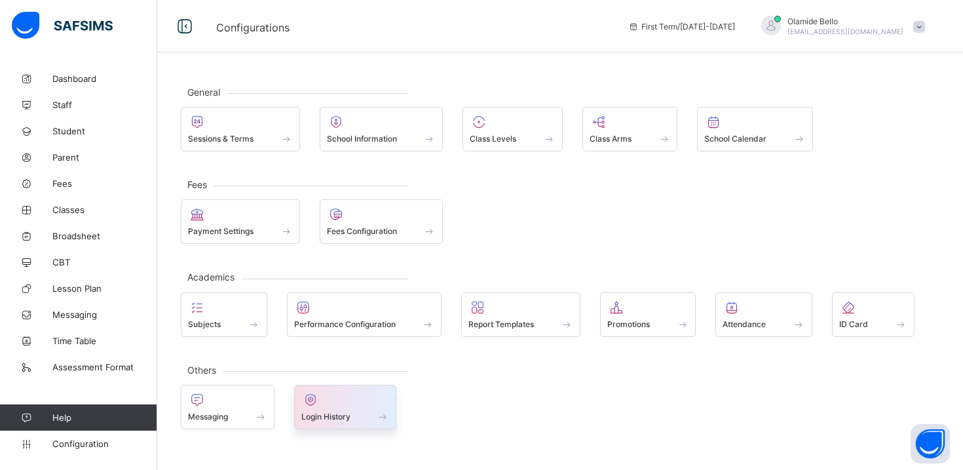
click at [324, 412] on div "Login History" at bounding box center [345, 416] width 88 height 11
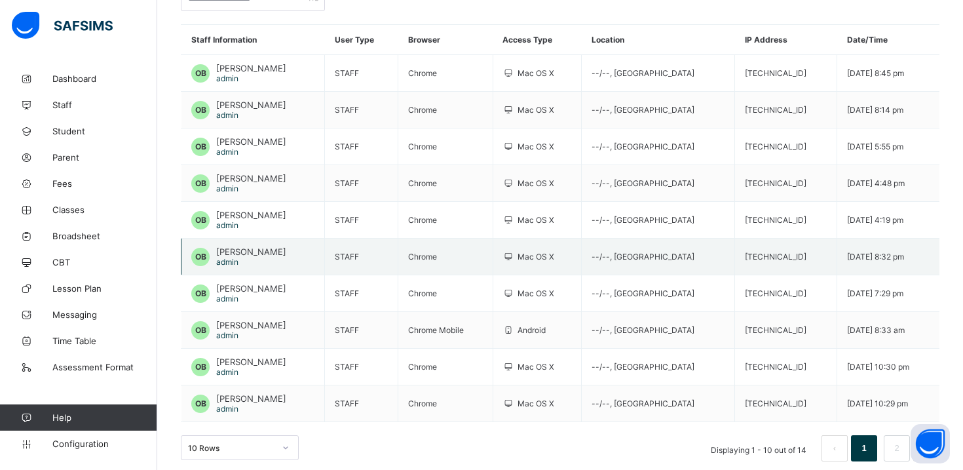
scroll to position [145, 0]
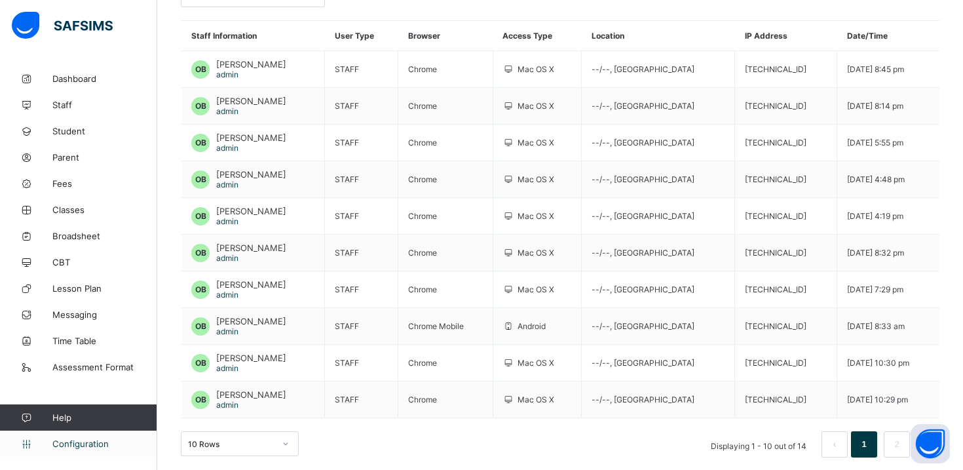
click at [74, 435] on link "Configuration" at bounding box center [78, 443] width 157 height 26
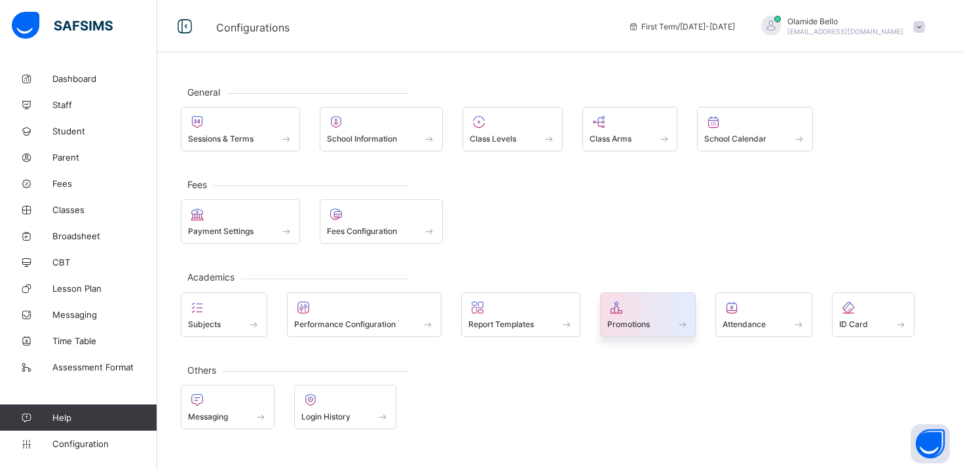
click at [656, 307] on div at bounding box center [648, 307] width 82 height 16
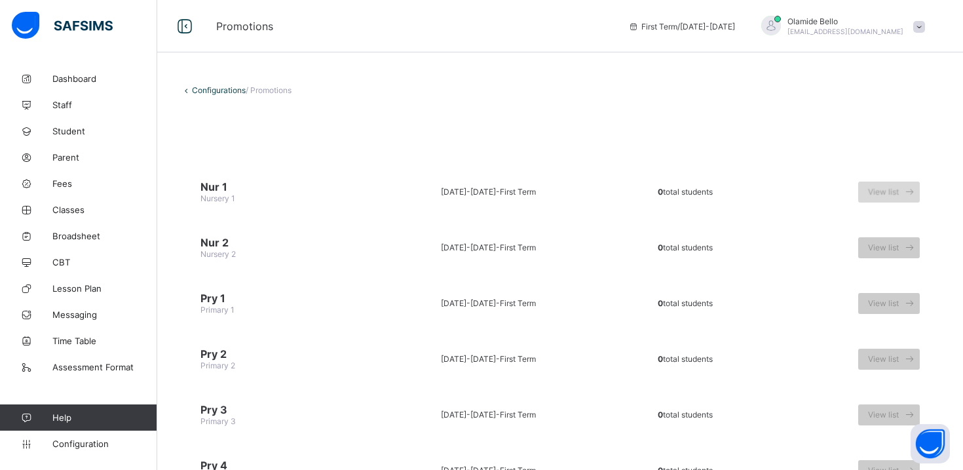
click at [912, 192] on icon at bounding box center [910, 191] width 14 height 12
click at [903, 193] on icon at bounding box center [910, 191] width 14 height 12
click at [188, 86] on icon at bounding box center [186, 90] width 11 height 10
click at [187, 90] on icon at bounding box center [186, 90] width 11 height 10
click at [197, 90] on link "Configurations" at bounding box center [219, 90] width 54 height 10
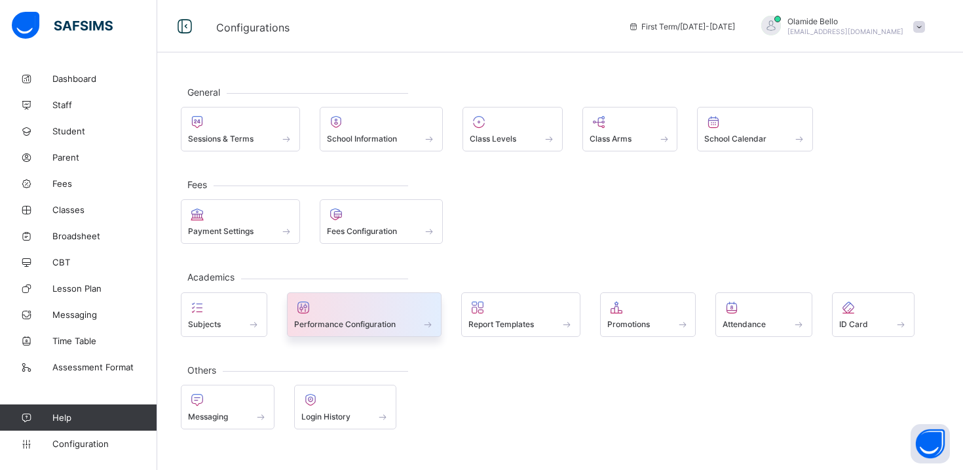
click at [415, 335] on div "Performance Configuration" at bounding box center [364, 314] width 155 height 45
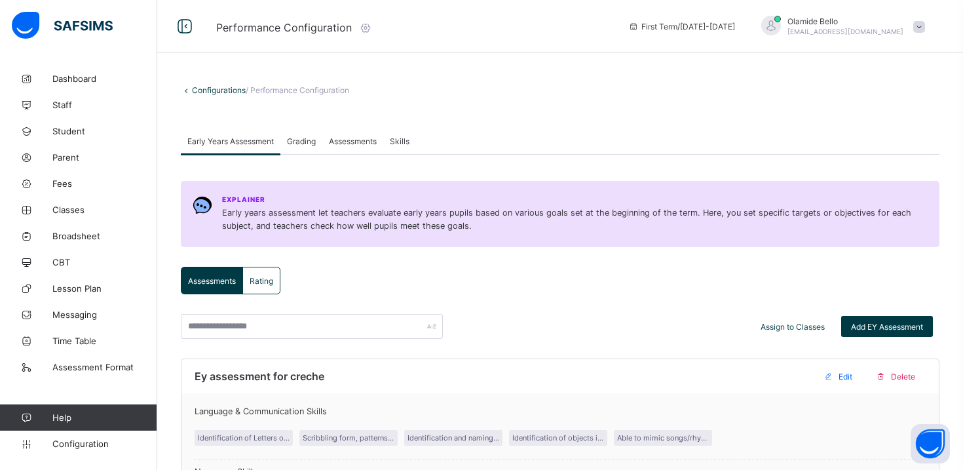
click at [301, 138] on span "Grading" at bounding box center [301, 141] width 29 height 10
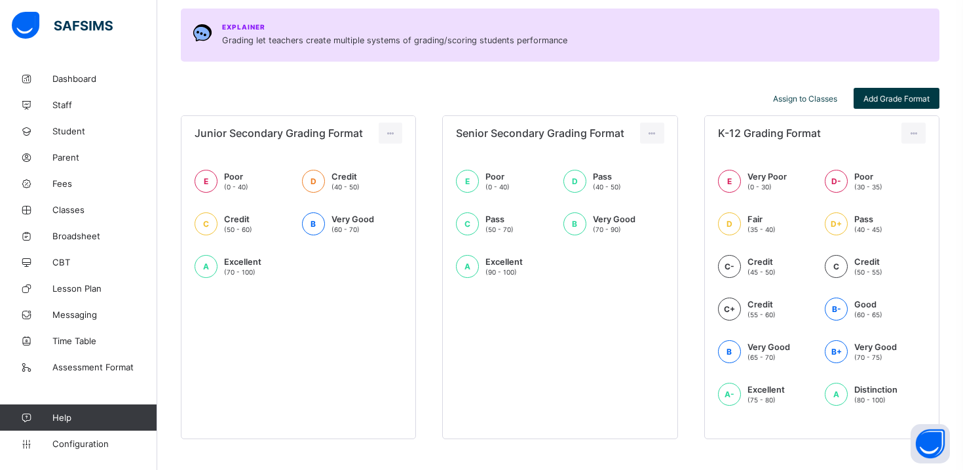
scroll to position [187, 0]
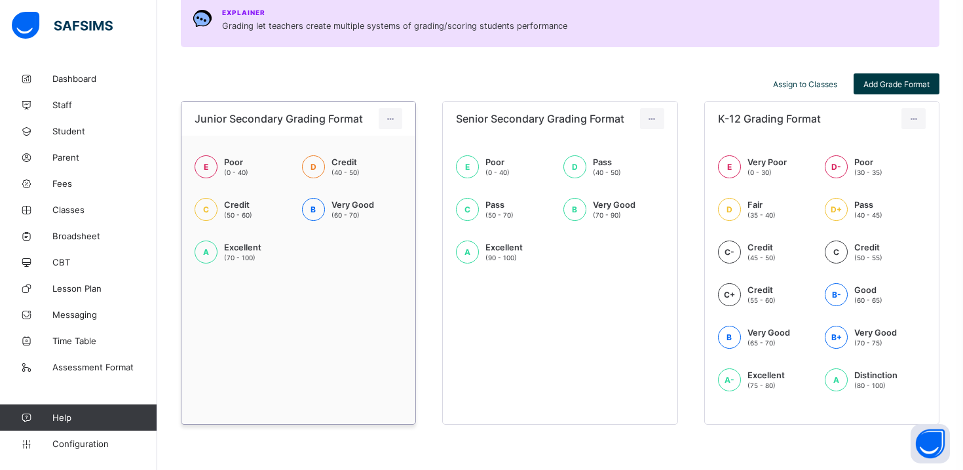
click at [360, 282] on div "E Poor (0 - 40) D Credit (40 - 50) C Credit (50 - 60) B Very Good (60 - 70) A E…" at bounding box center [298, 216] width 234 height 160
click at [383, 122] on div at bounding box center [391, 118] width 24 height 21
click at [360, 267] on div "E Poor (0 - 40) D Credit (40 - 50) C Credit (50 - 60) B Very Good (60 - 70) A E…" at bounding box center [299, 215] width 208 height 121
click at [385, 111] on div at bounding box center [391, 118] width 24 height 21
click at [377, 142] on div "Edit Format" at bounding box center [371, 147] width 52 height 13
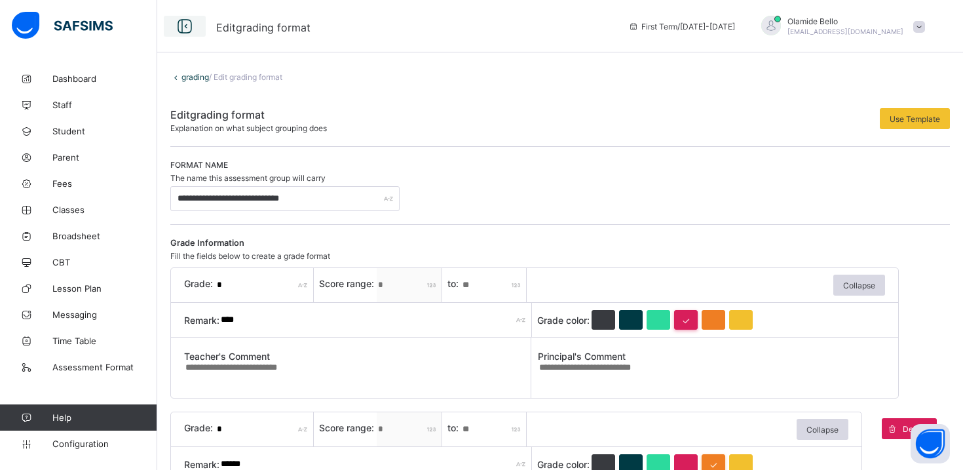
click at [176, 26] on icon at bounding box center [185, 26] width 22 height 19
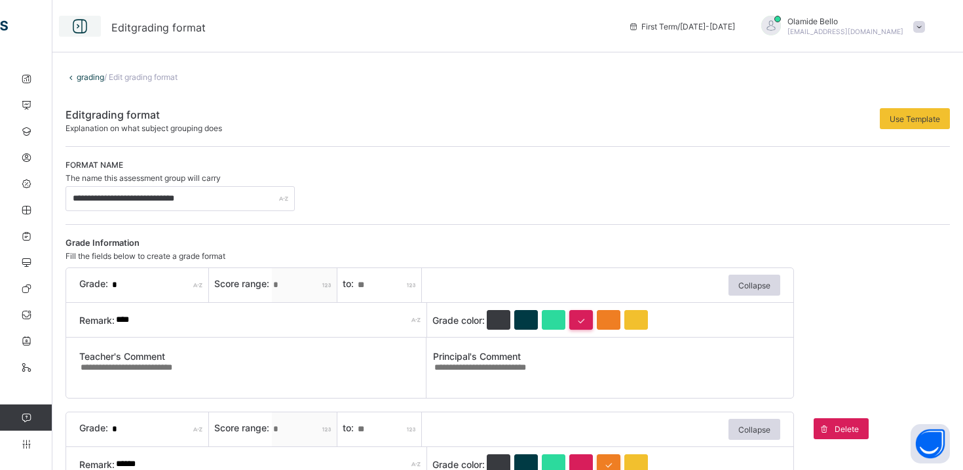
click at [77, 25] on icon at bounding box center [80, 26] width 22 height 19
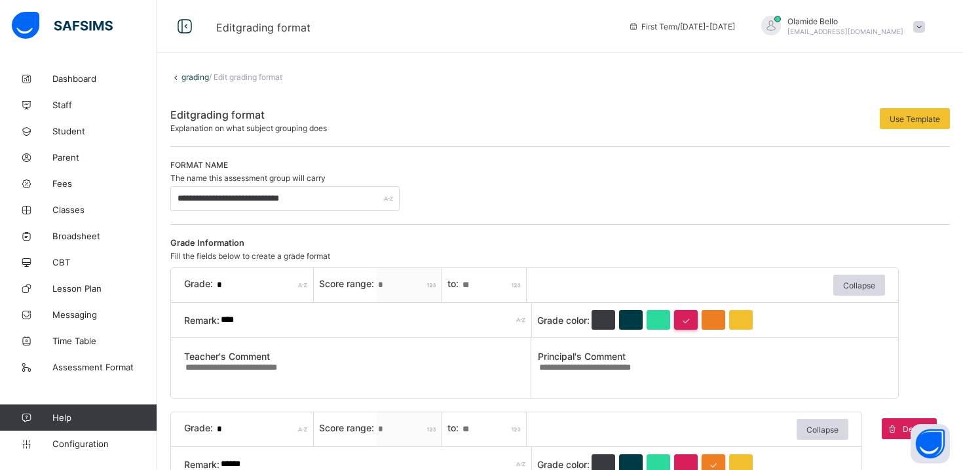
click at [192, 74] on link "grading" at bounding box center [195, 77] width 28 height 10
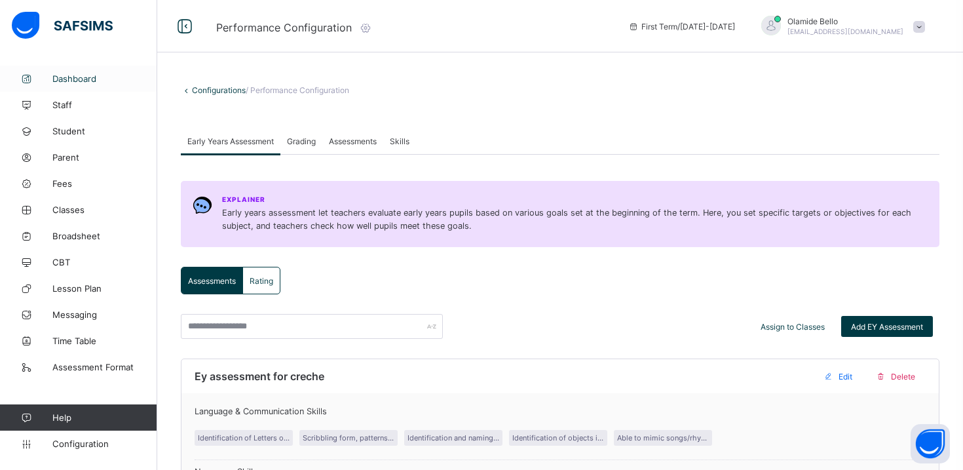
click at [79, 78] on span "Dashboard" at bounding box center [104, 78] width 105 height 10
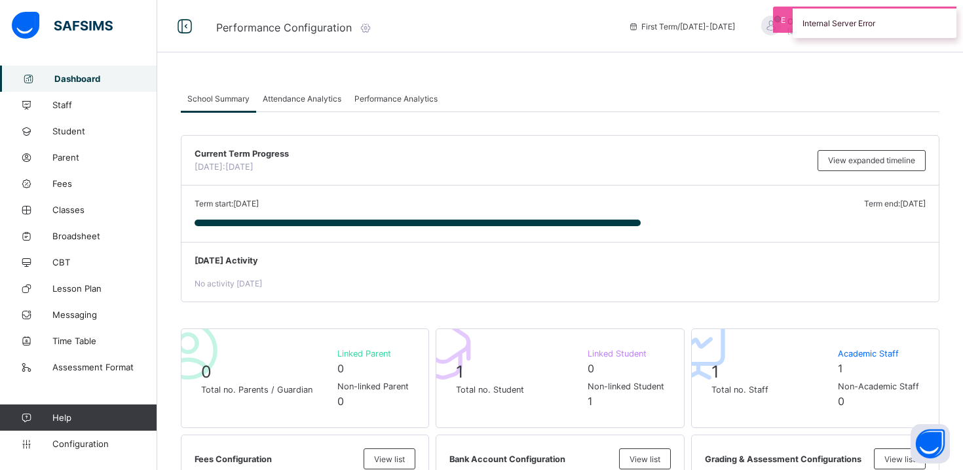
click at [302, 99] on span "Attendance Analytics" at bounding box center [302, 99] width 79 height 10
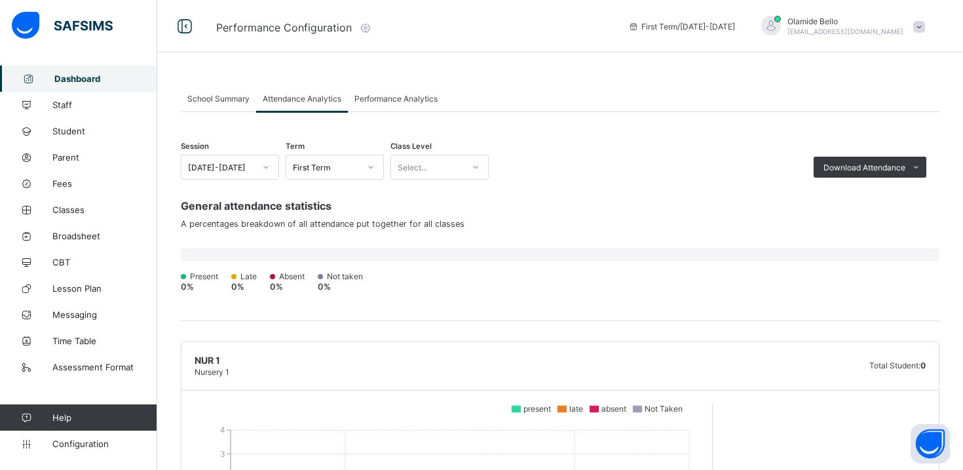
click at [368, 31] on icon at bounding box center [365, 27] width 14 height 13
click at [366, 30] on icon at bounding box center [365, 27] width 14 height 13
click at [370, 22] on icon at bounding box center [365, 27] width 14 height 13
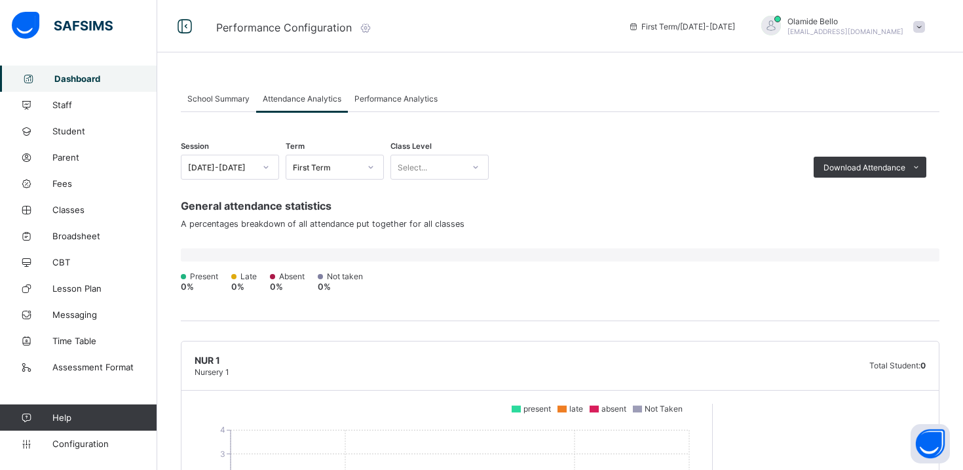
click at [370, 22] on icon at bounding box center [365, 27] width 14 height 13
click at [236, 92] on div "School Summary" at bounding box center [218, 98] width 75 height 26
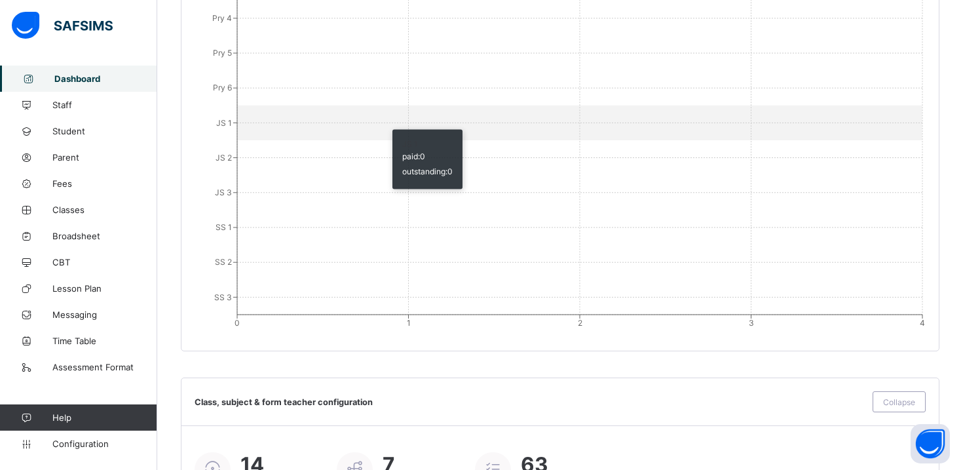
scroll to position [1389, 0]
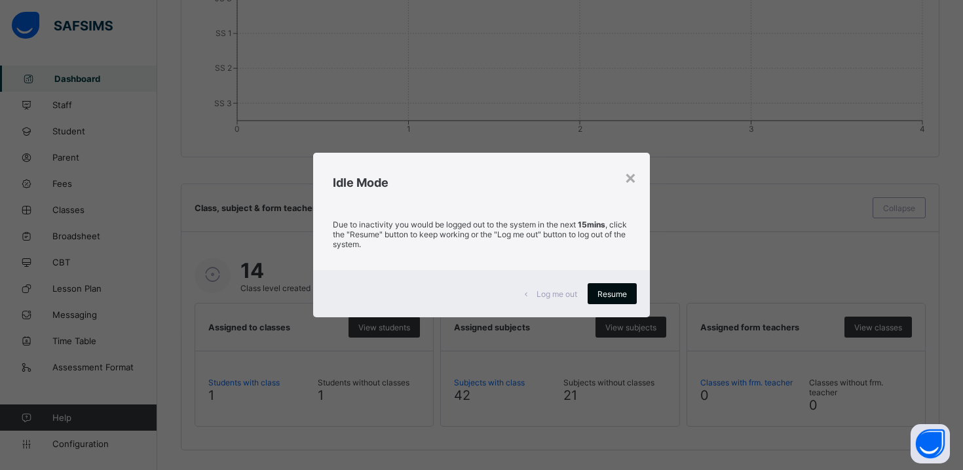
click at [602, 286] on div "Resume" at bounding box center [612, 293] width 49 height 21
click at [611, 285] on div "Resume" at bounding box center [612, 293] width 49 height 21
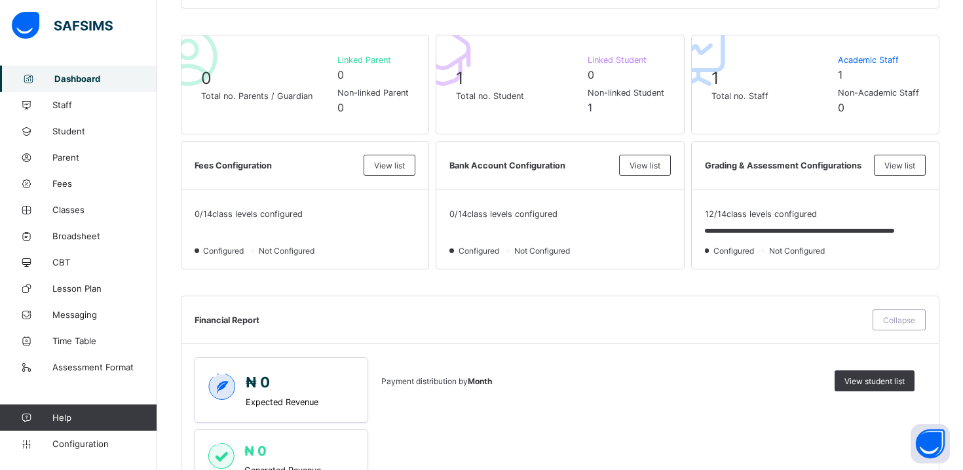
scroll to position [0, 0]
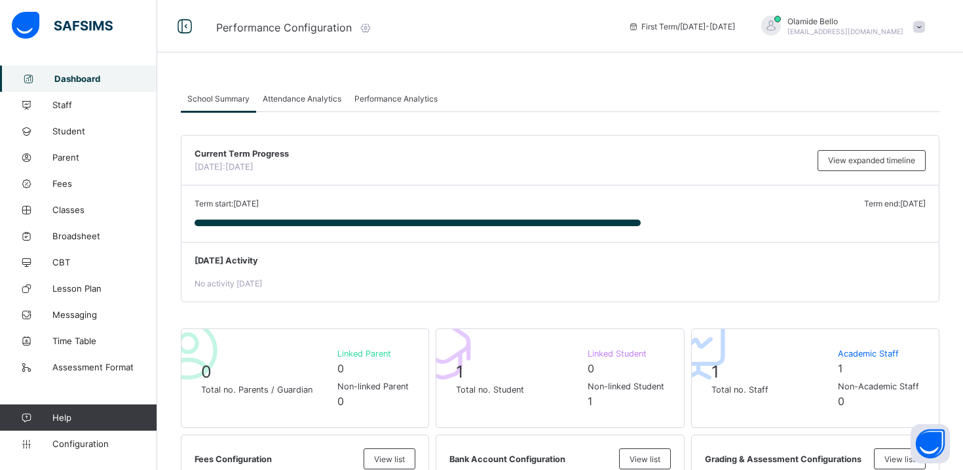
click at [918, 31] on span at bounding box center [919, 27] width 12 height 12
click at [742, 36] on div "First Term / [DATE]-[DATE]" at bounding box center [682, 26] width 120 height 52
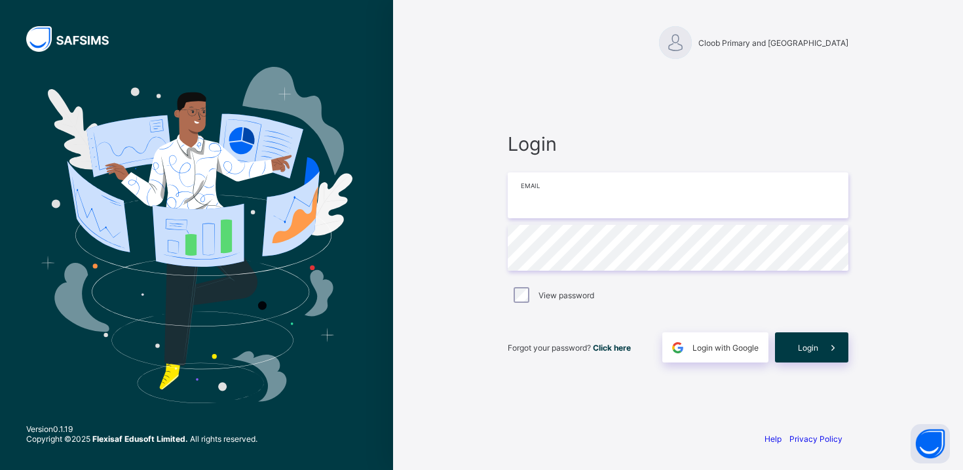
click at [654, 198] on input "email" at bounding box center [678, 195] width 341 height 46
click at [533, 193] on input "email" at bounding box center [678, 195] width 341 height 46
type input "**********"
click at [814, 347] on span "Login" at bounding box center [808, 348] width 20 height 10
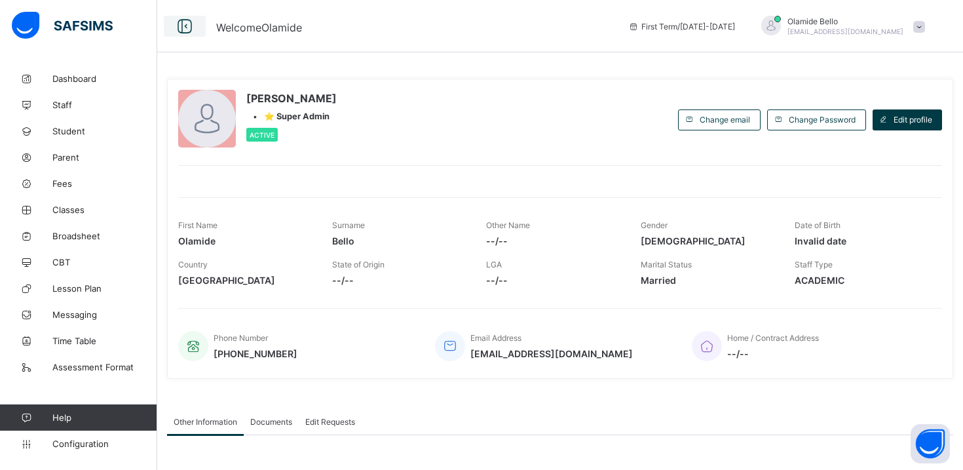
click at [188, 28] on icon at bounding box center [185, 26] width 22 height 19
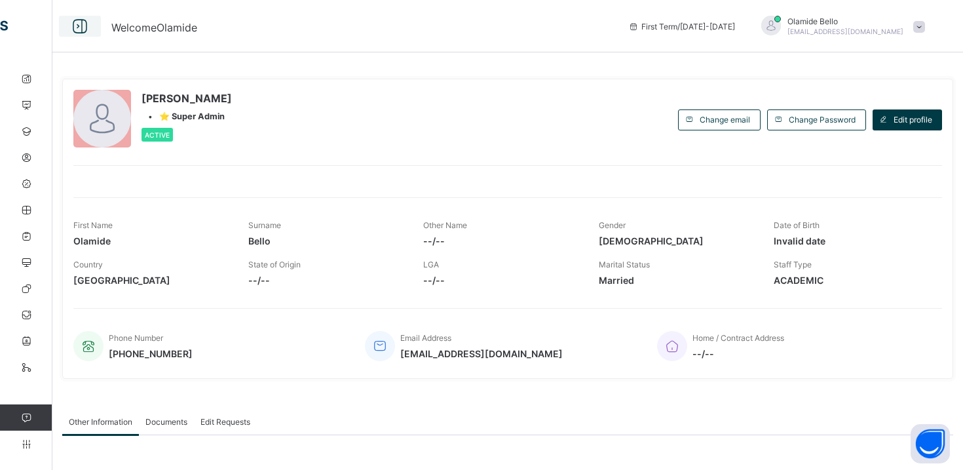
click at [75, 30] on icon at bounding box center [80, 26] width 22 height 19
